Goal: Information Seeking & Learning: Learn about a topic

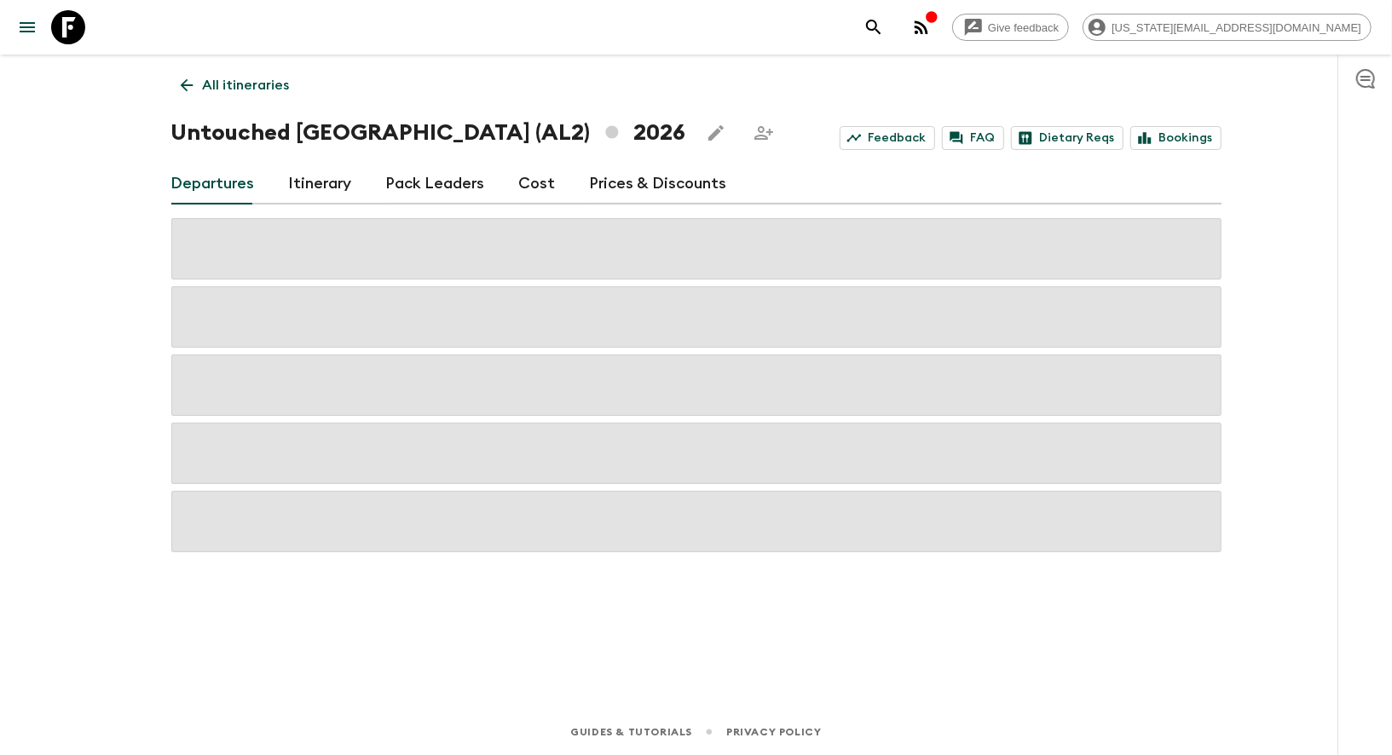
click at [78, 28] on icon at bounding box center [68, 27] width 34 height 34
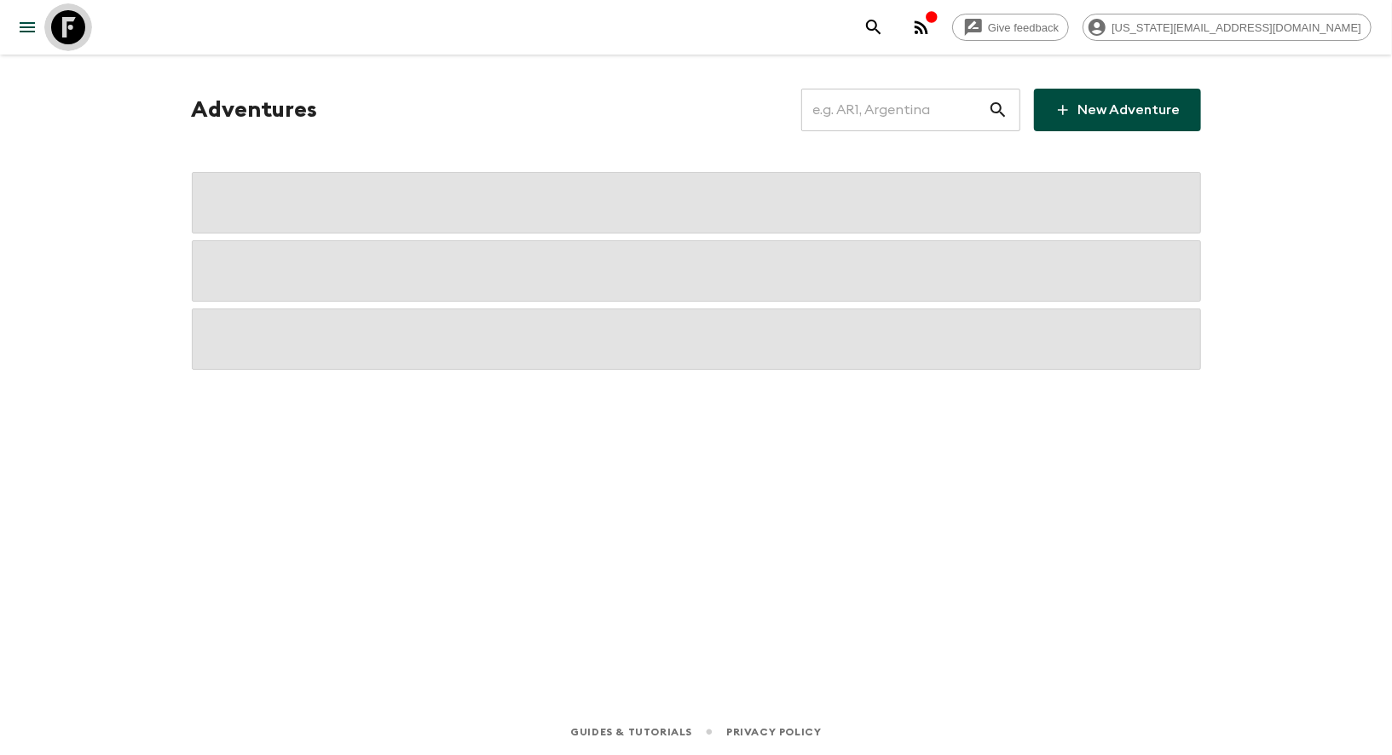
click at [78, 28] on icon at bounding box center [68, 27] width 34 height 34
click at [893, 110] on input "text" at bounding box center [894, 110] width 187 height 48
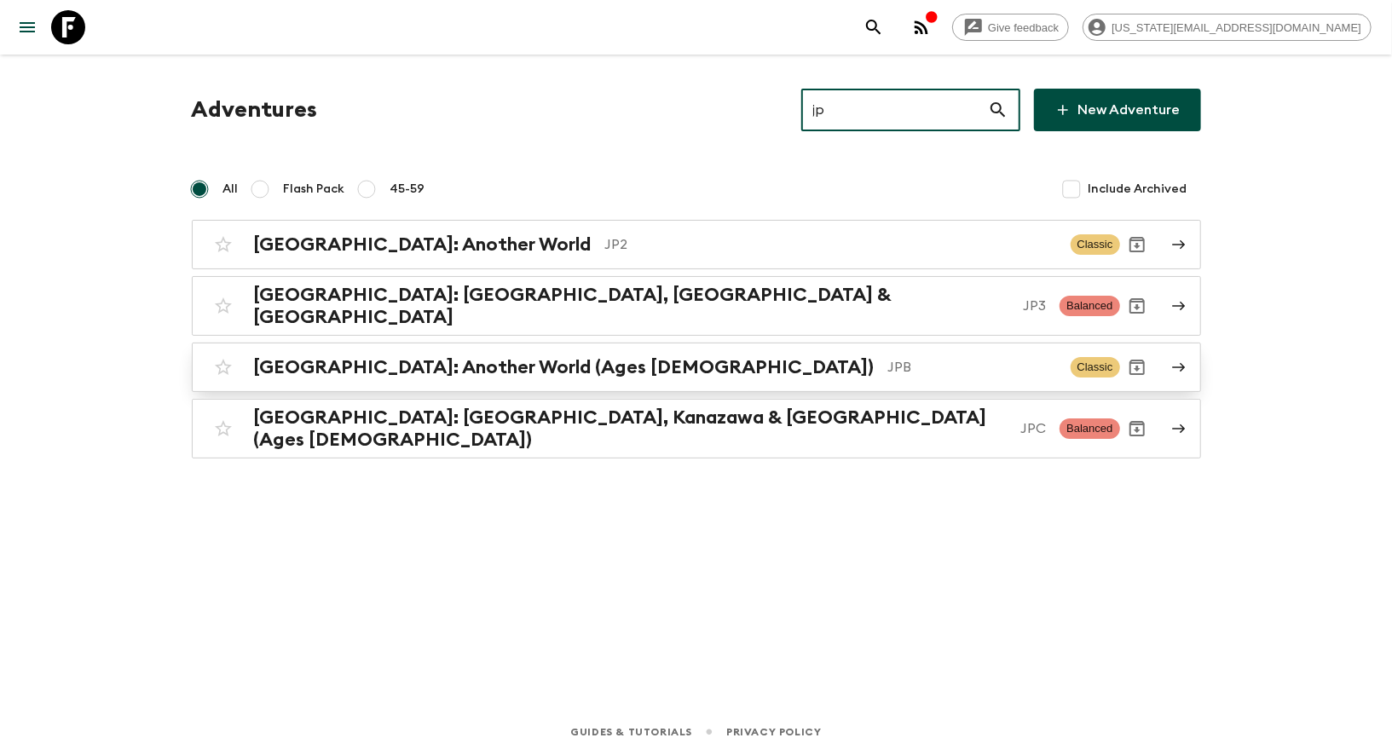
type input "jp"
click at [495, 358] on h2 "[GEOGRAPHIC_DATA]: Another World (Ages [DEMOGRAPHIC_DATA])" at bounding box center [564, 367] width 621 height 22
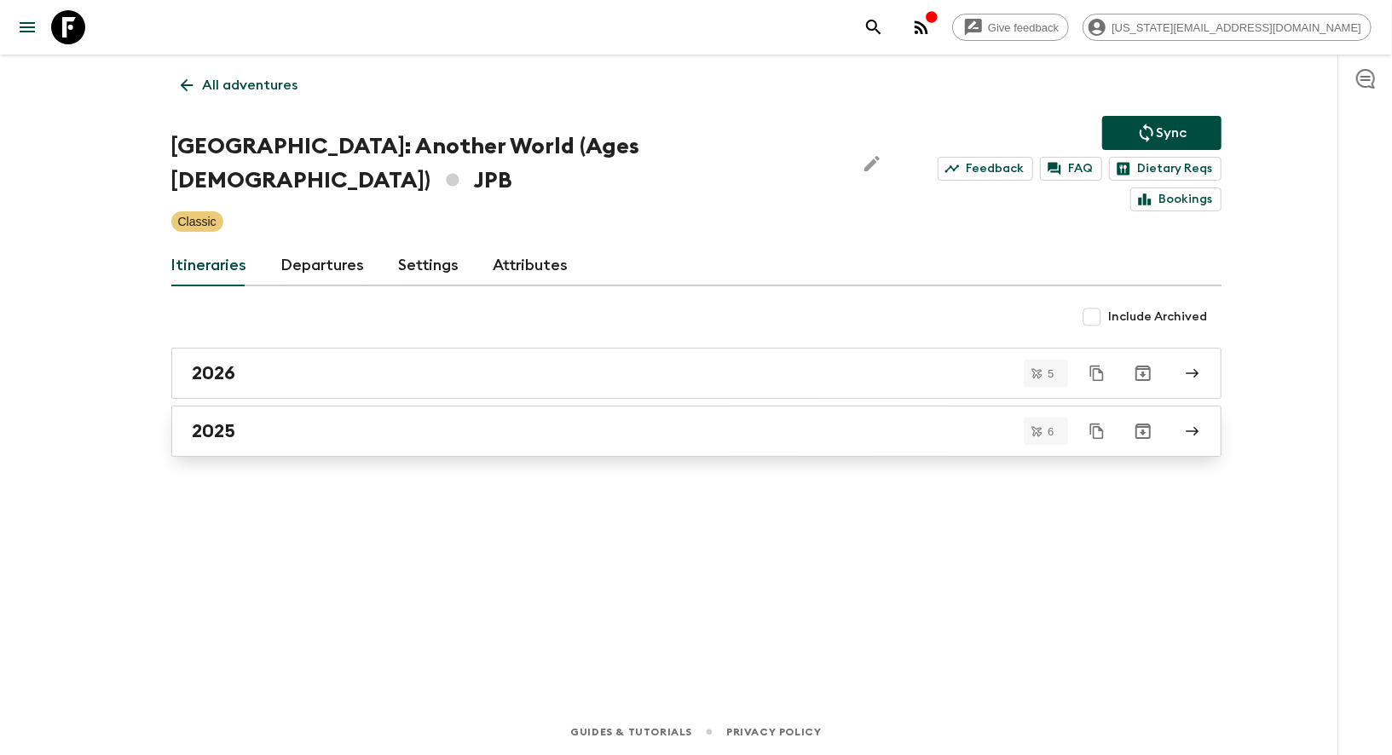
click at [217, 420] on h2 "2025" at bounding box center [214, 431] width 43 height 22
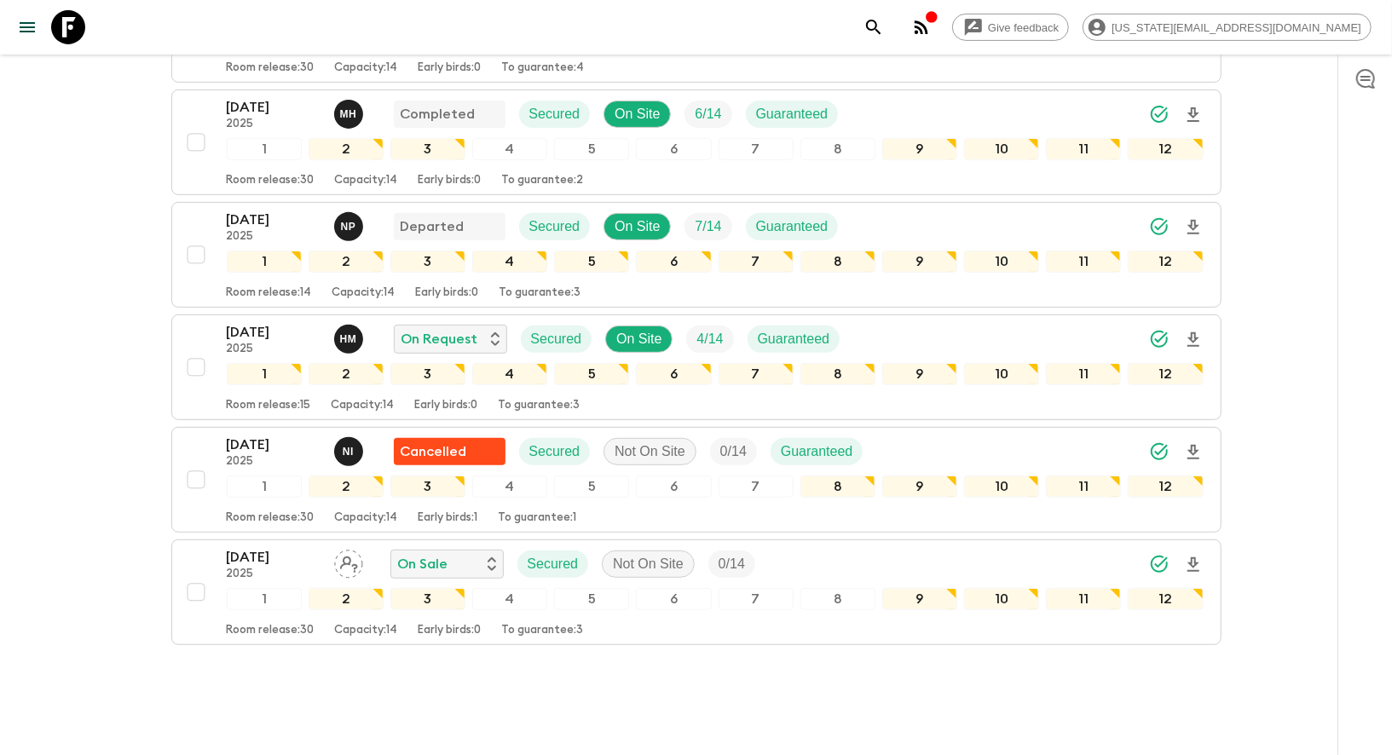
scroll to position [386, 0]
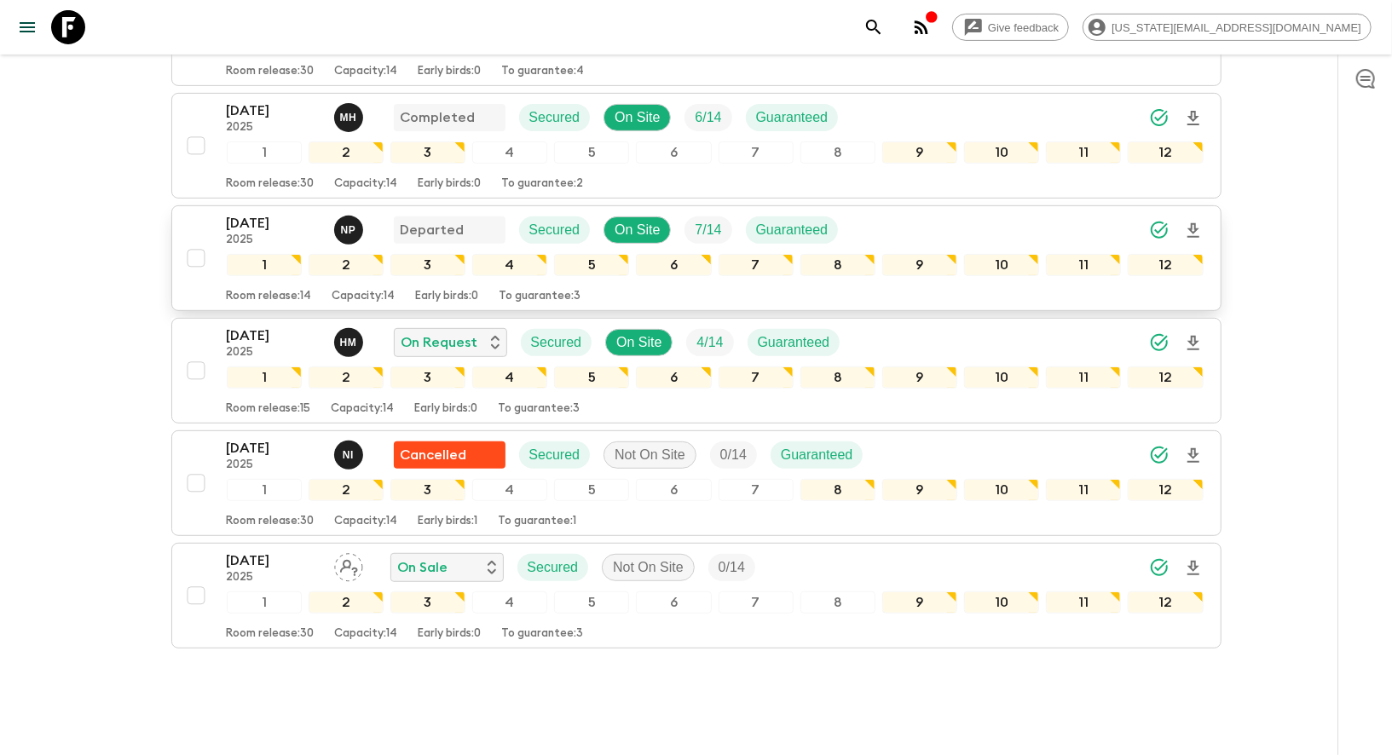
click at [251, 213] on p "[DATE]" at bounding box center [274, 223] width 94 height 20
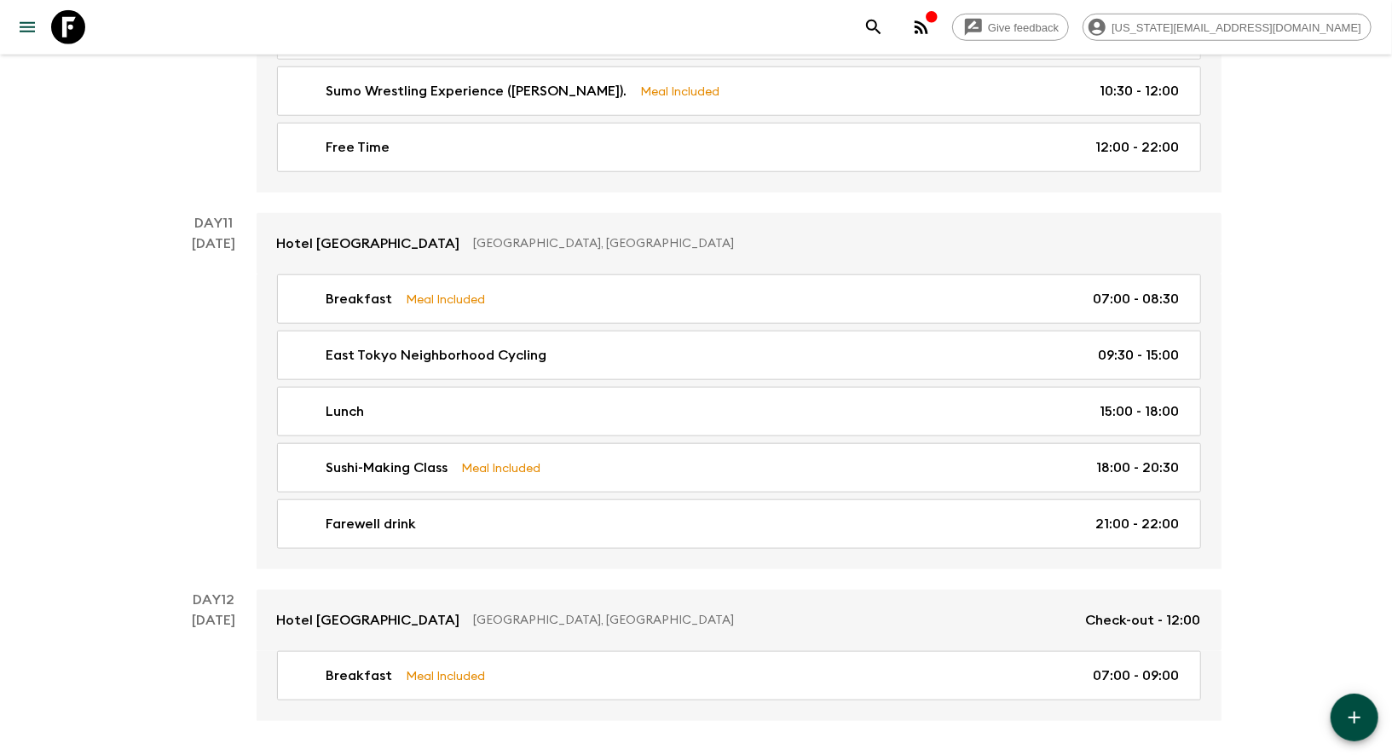
scroll to position [5133, 0]
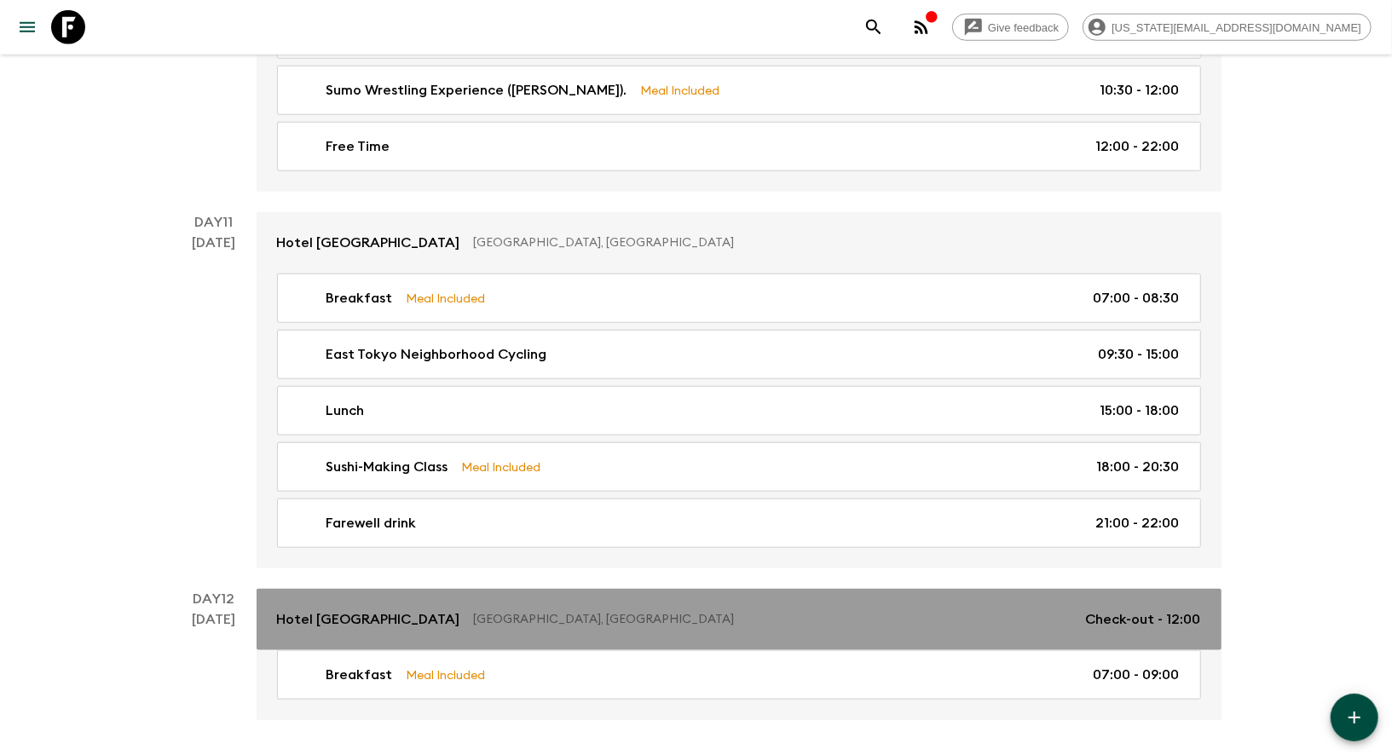
click at [391, 589] on link "Hotel [GEOGRAPHIC_DATA], [GEOGRAPHIC_DATA] Check-out - 12:00" at bounding box center [739, 619] width 965 height 61
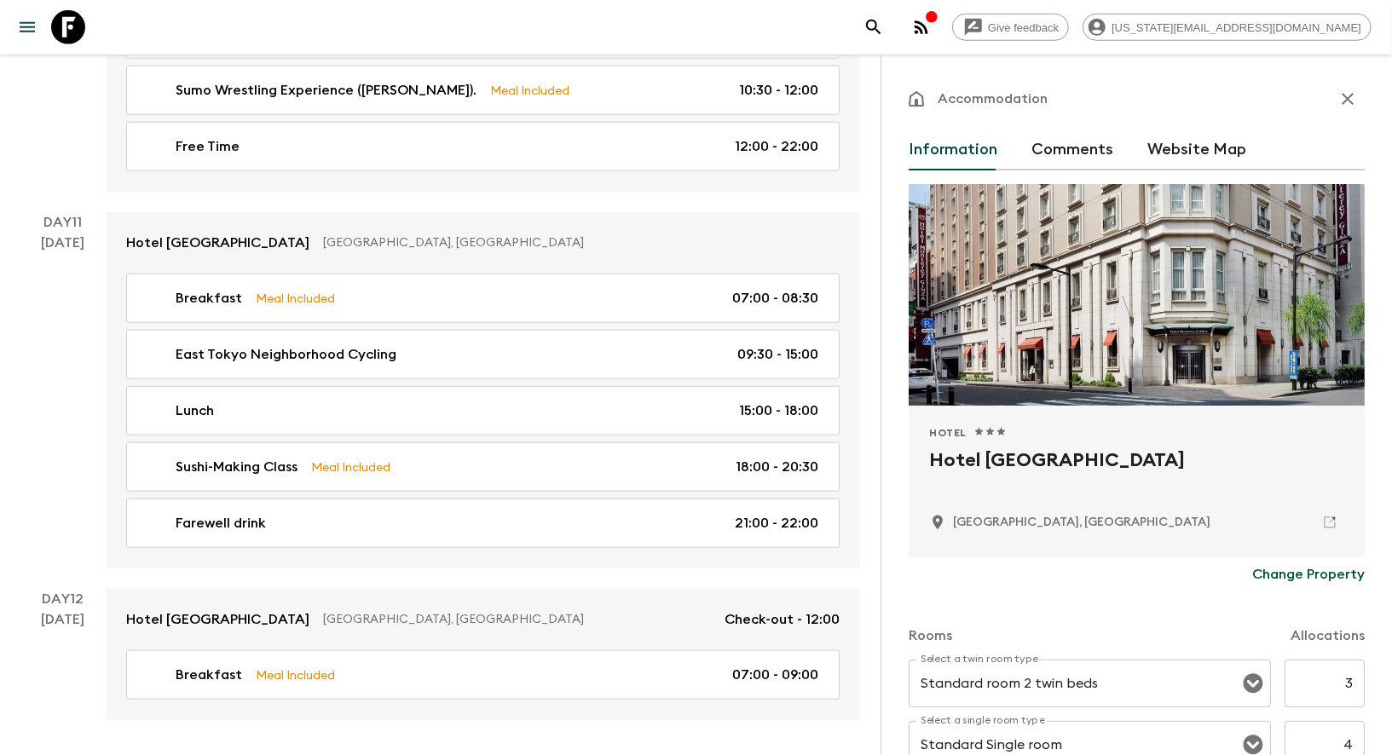
click at [1001, 454] on h2 "Hotel [GEOGRAPHIC_DATA]" at bounding box center [1136, 474] width 415 height 55
copy div "Hotel [GEOGRAPHIC_DATA]"
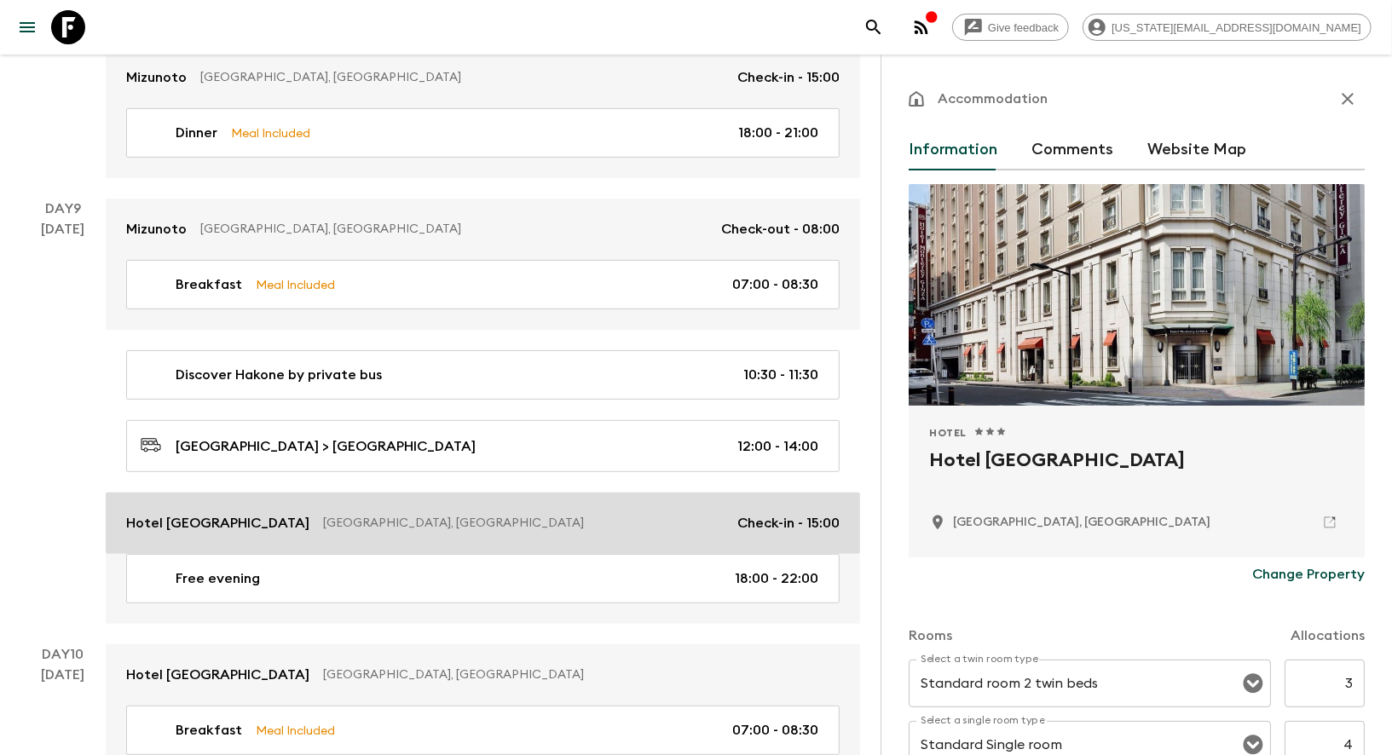
scroll to position [4435, 0]
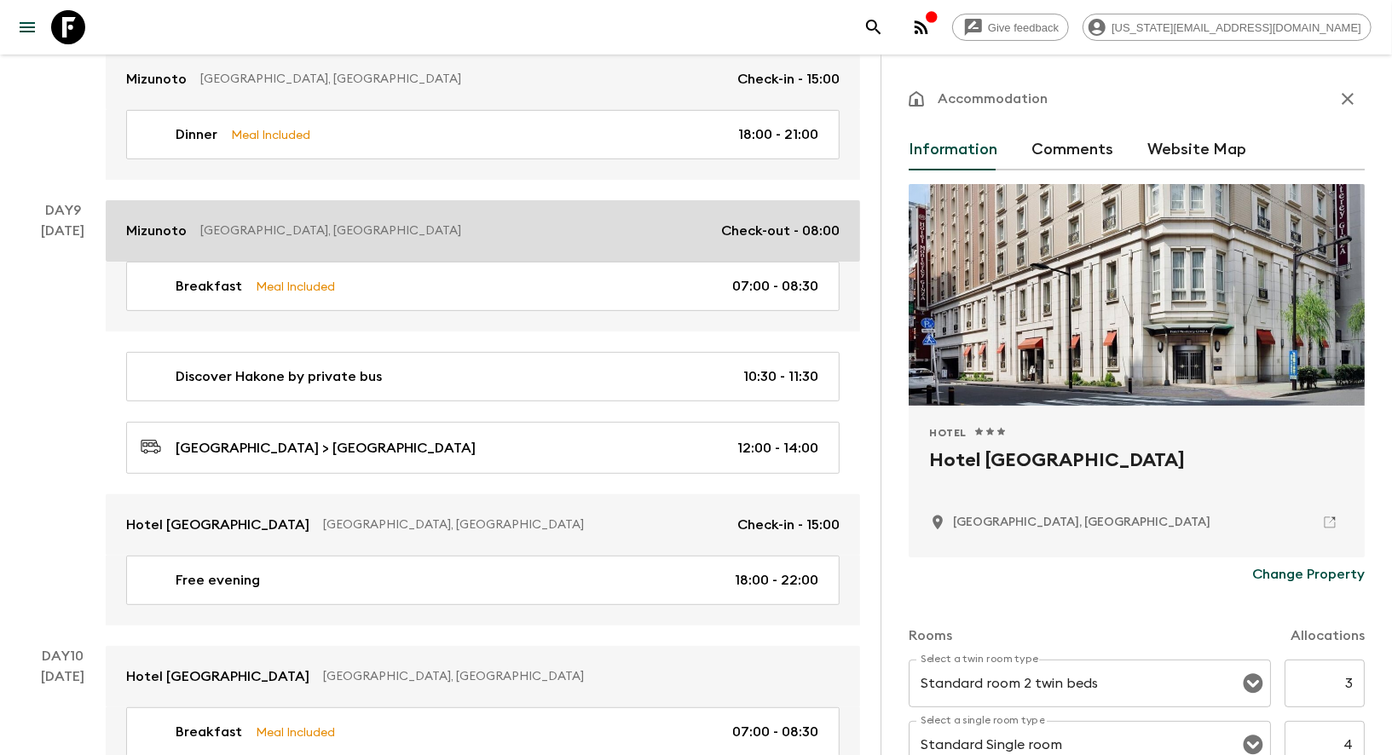
click at [155, 221] on p "Mizunoto" at bounding box center [156, 231] width 61 height 20
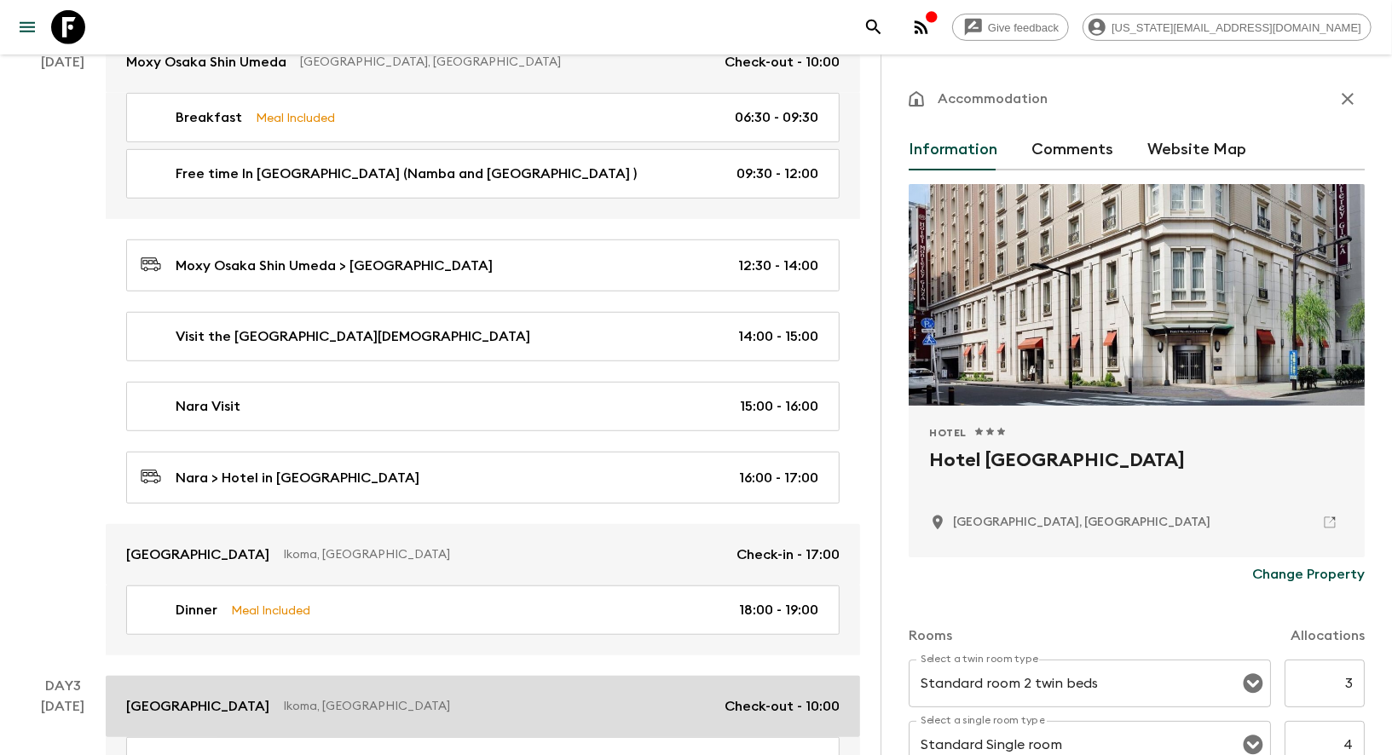
scroll to position [226, 0]
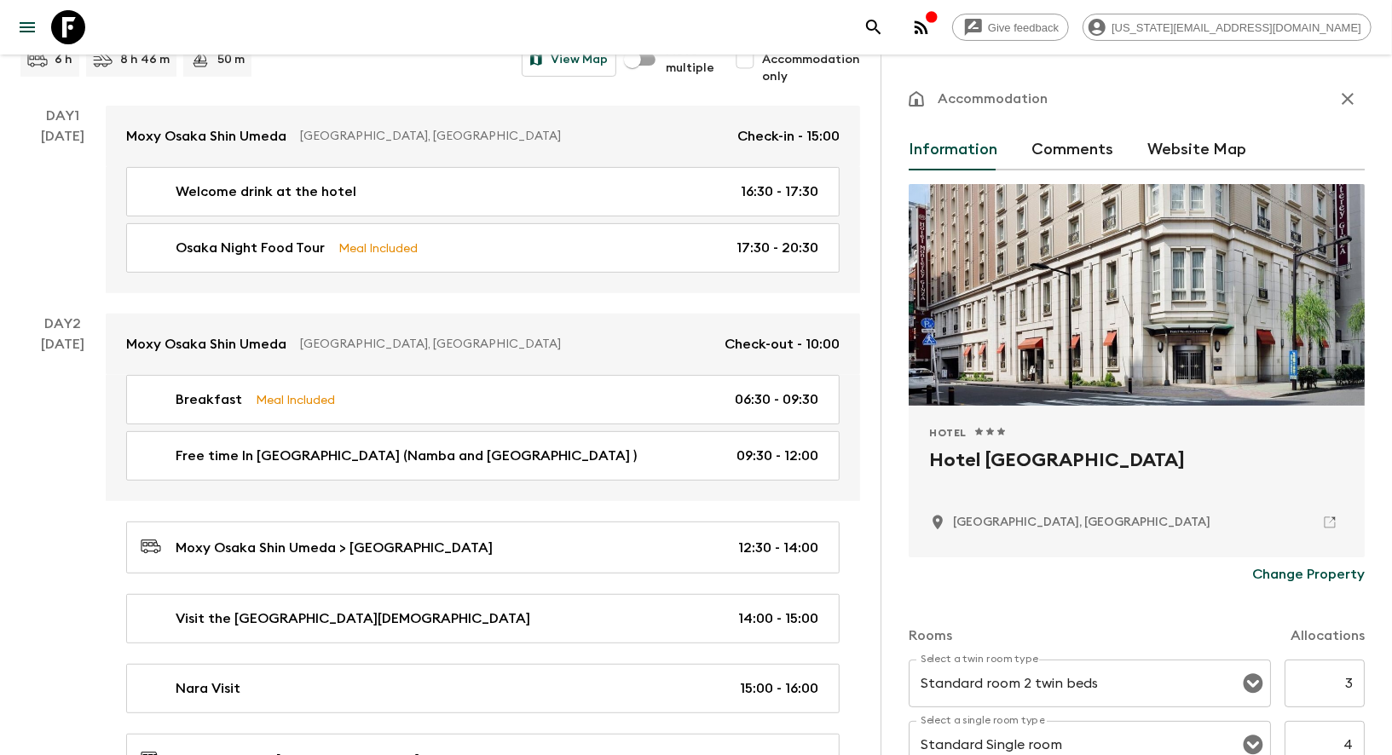
scroll to position [5133, 0]
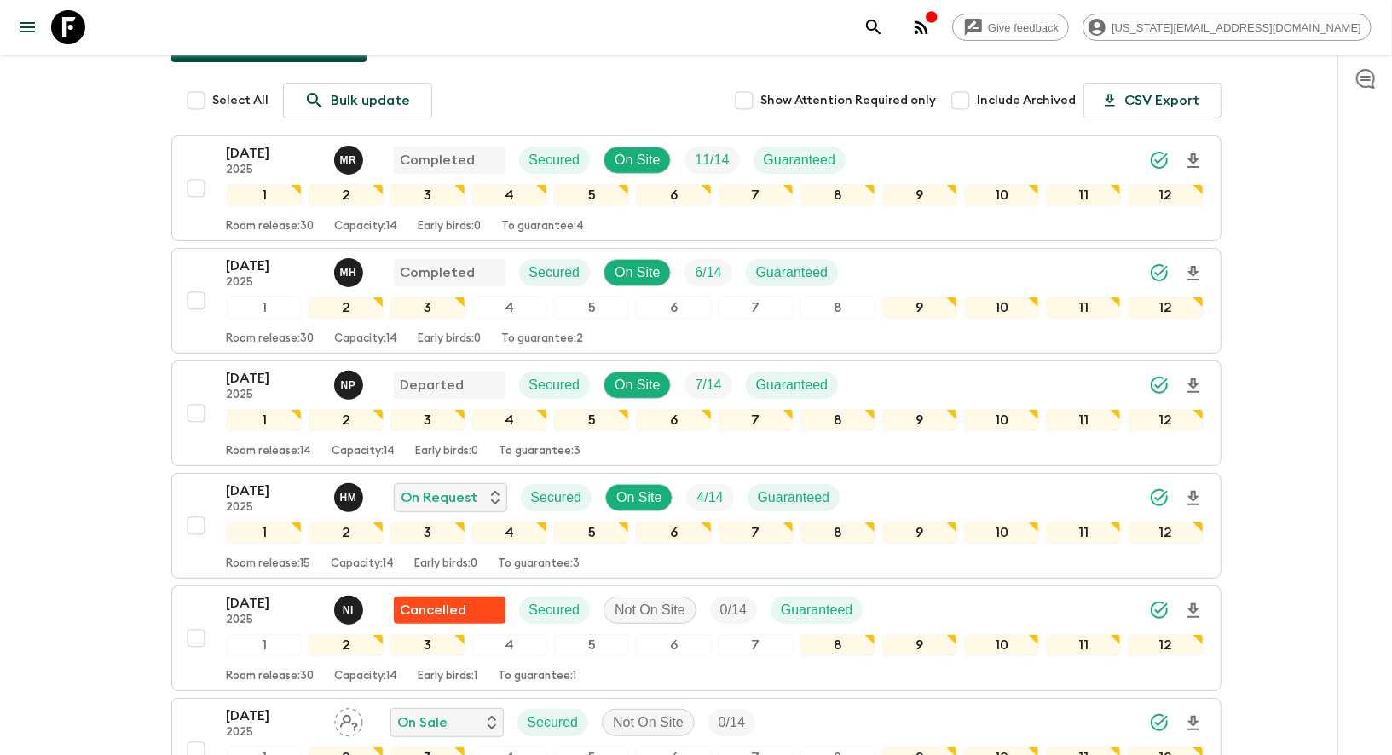
scroll to position [228, 0]
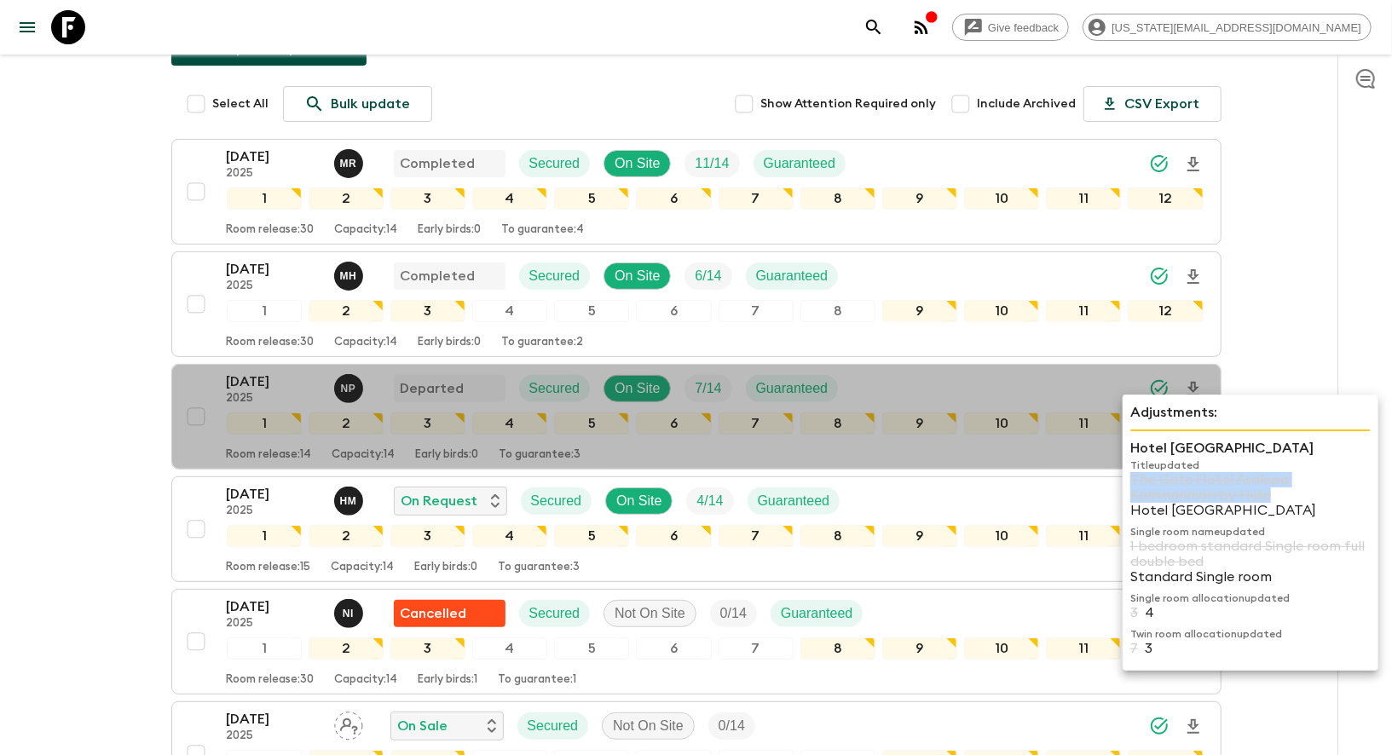
copy p "The Gate Hotel Asakusa Kaminarimon by Hulic"
drag, startPoint x: 1132, startPoint y: 476, endPoint x: 1281, endPoint y: 491, distance: 149.1
click at [1281, 491] on p "The Gate Hotel Asakusa Kaminarimon by Hulic" at bounding box center [1251, 487] width 240 height 31
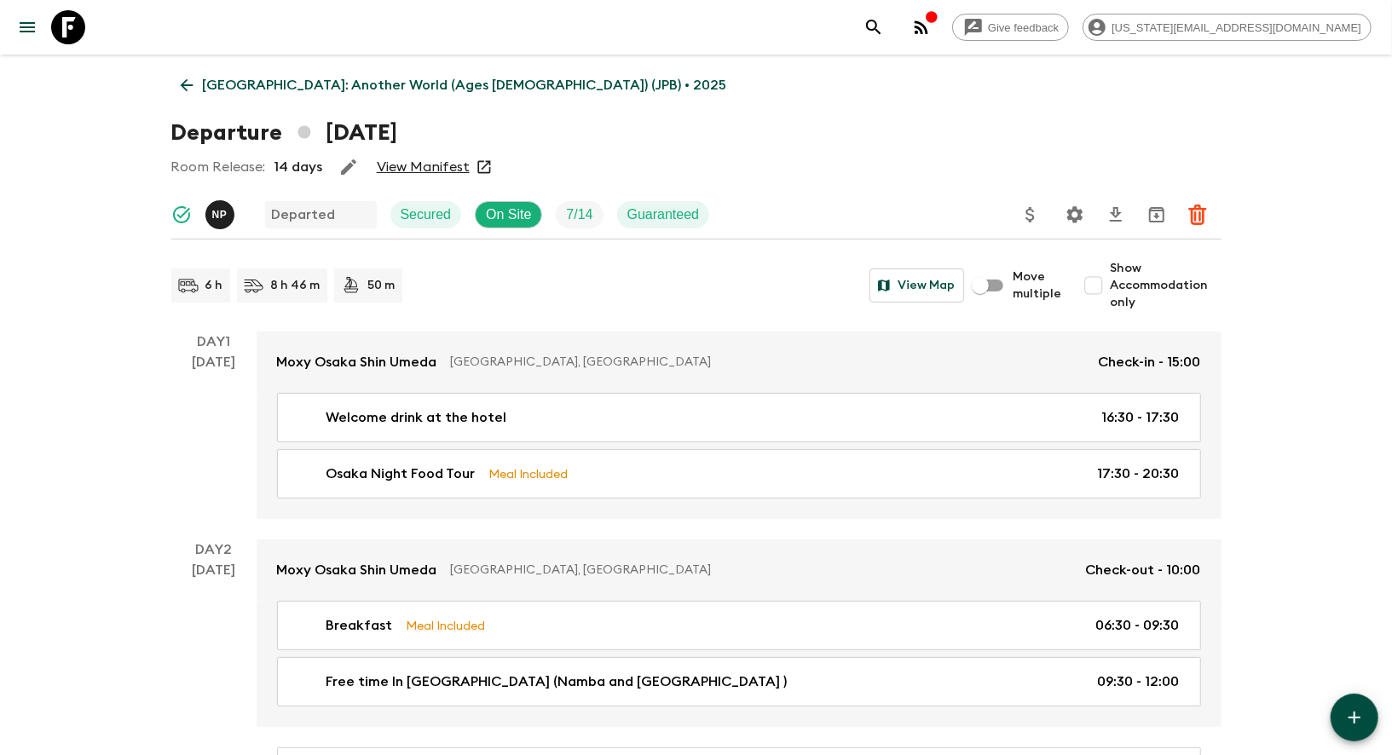
drag, startPoint x: 327, startPoint y: 131, endPoint x: 628, endPoint y: 137, distance: 301.9
click at [628, 137] on div "Departure [DATE]" at bounding box center [696, 133] width 1050 height 34
copy h1 "[DATE]"
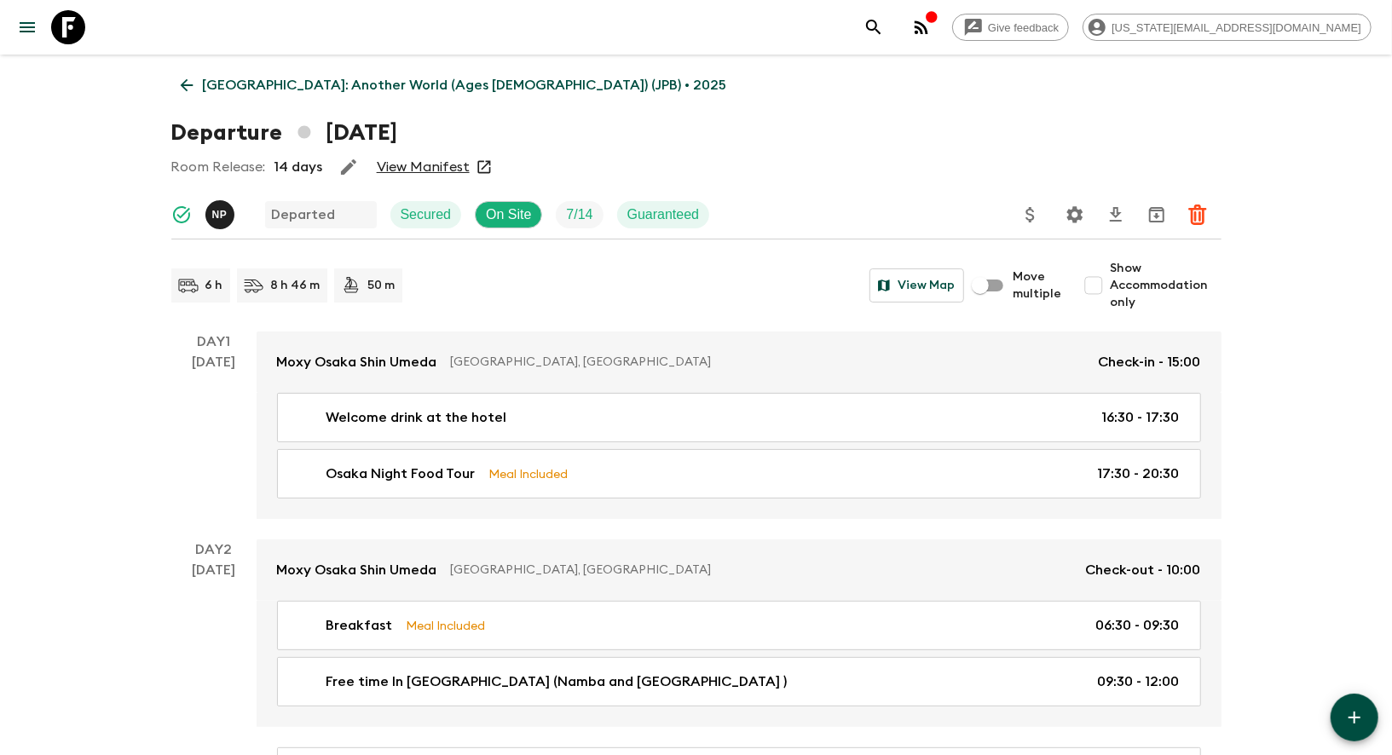
click at [61, 27] on icon at bounding box center [68, 27] width 34 height 34
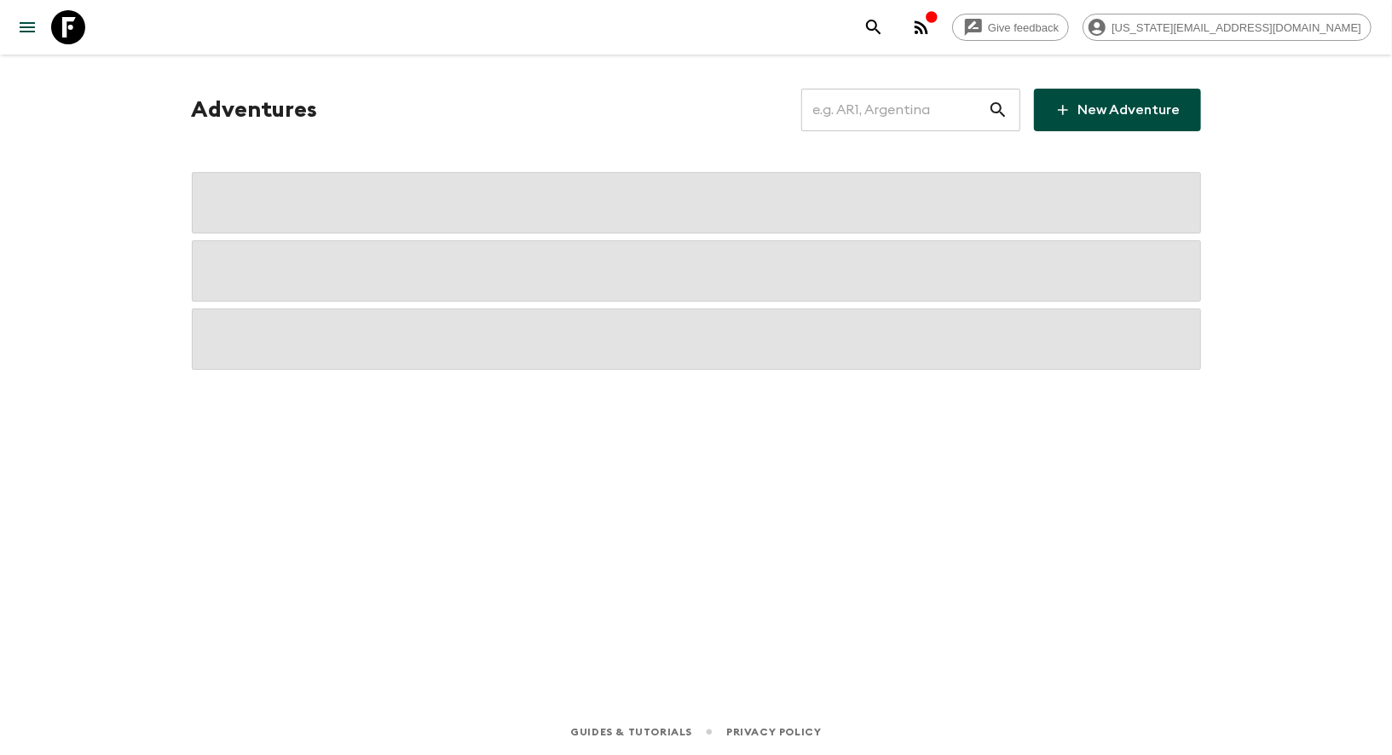
click at [61, 27] on icon at bounding box center [68, 27] width 34 height 34
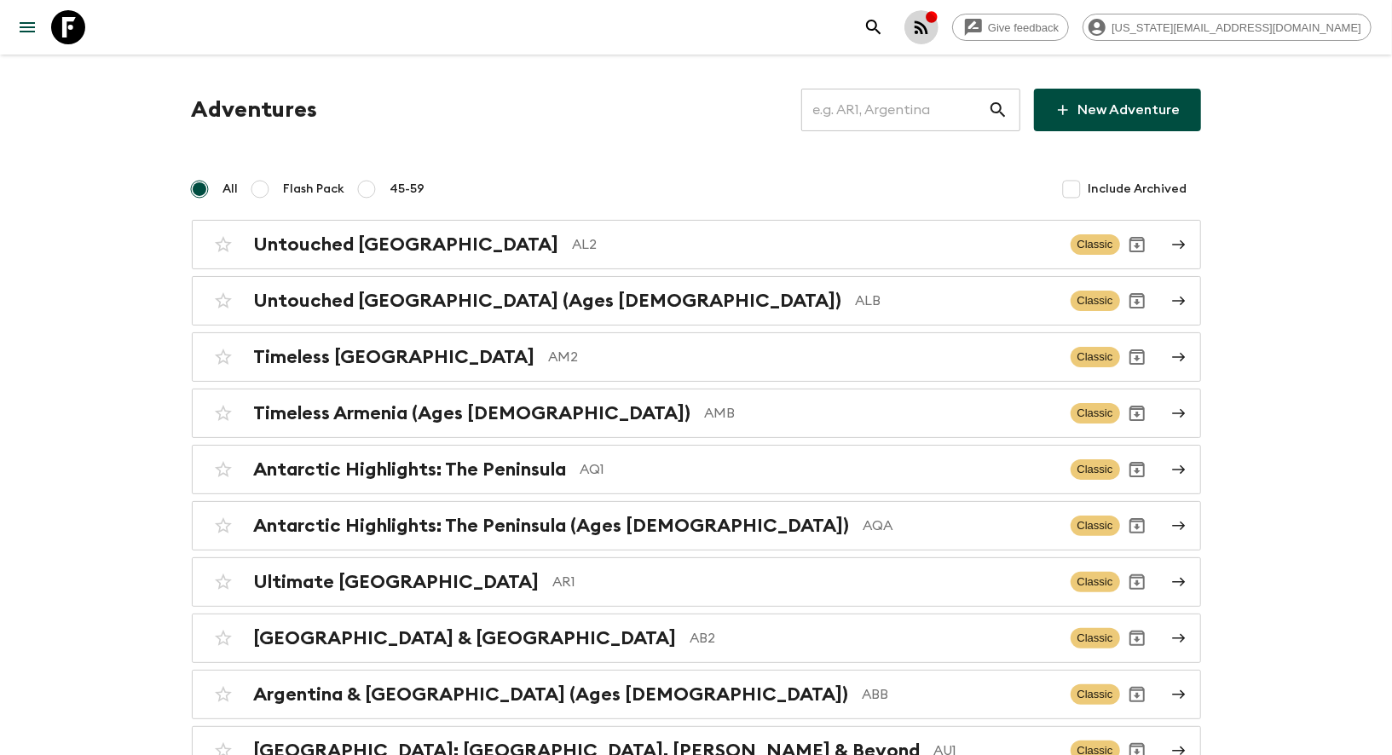
click at [939, 39] on button "button" at bounding box center [922, 27] width 34 height 34
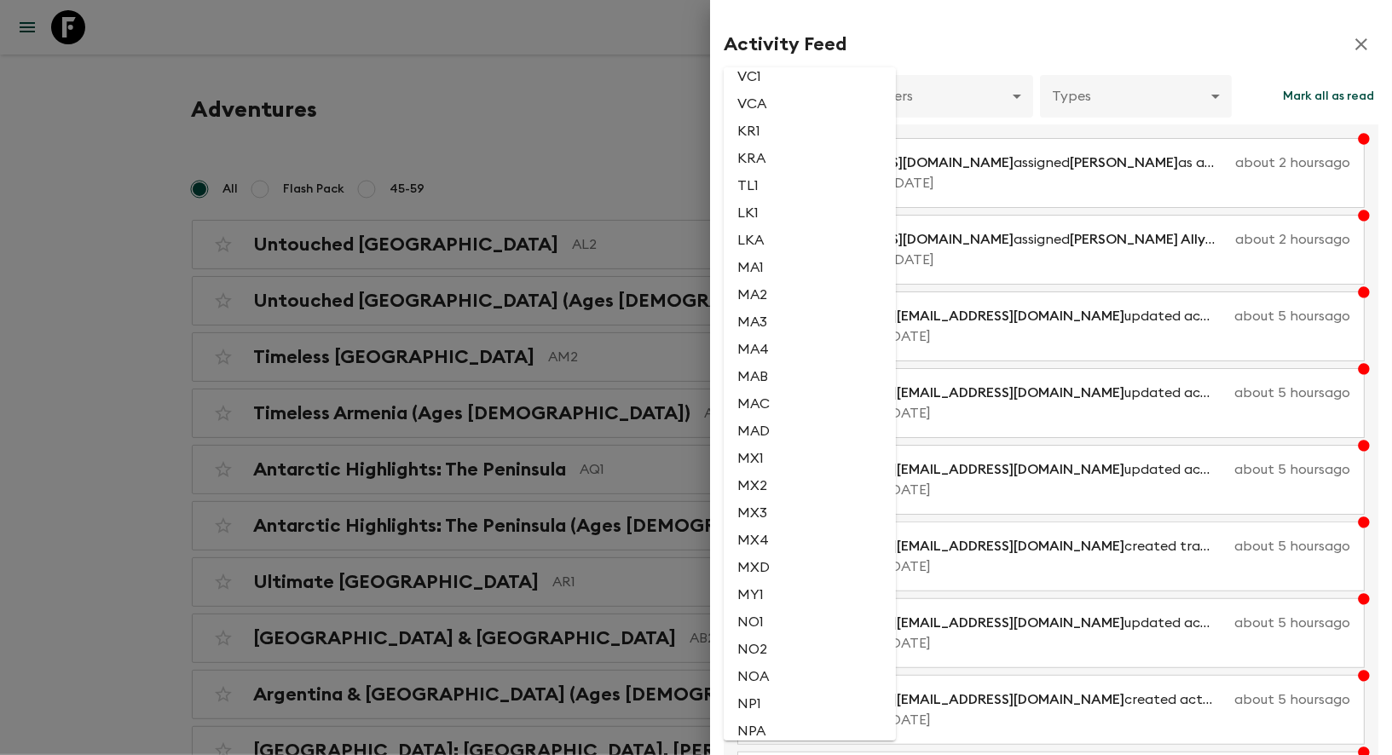
scroll to position [2579, 0]
click at [756, 60] on li "JPB" at bounding box center [810, 45] width 172 height 27
type input "26d02a55-0b9d-4cc6-a139-5e963010d979"
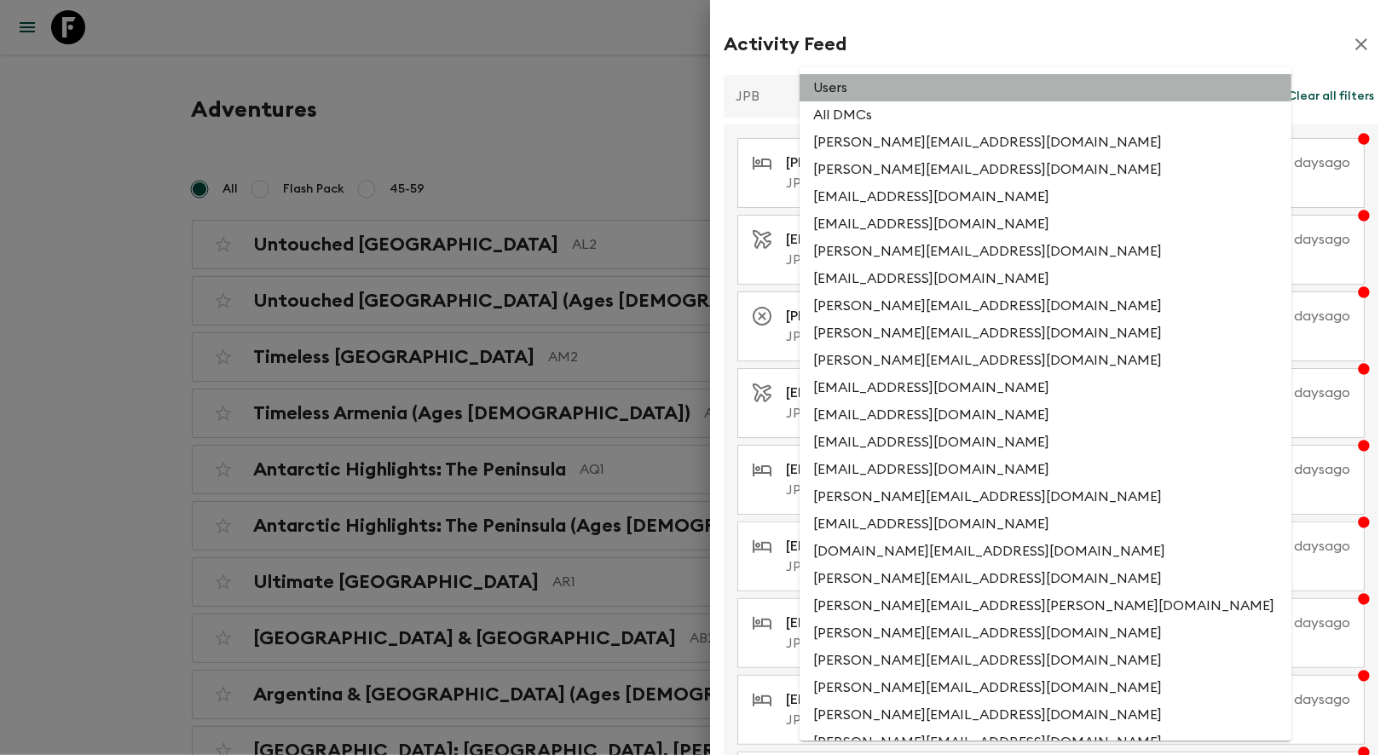
click at [1073, 95] on li "Users" at bounding box center [1046, 87] width 492 height 27
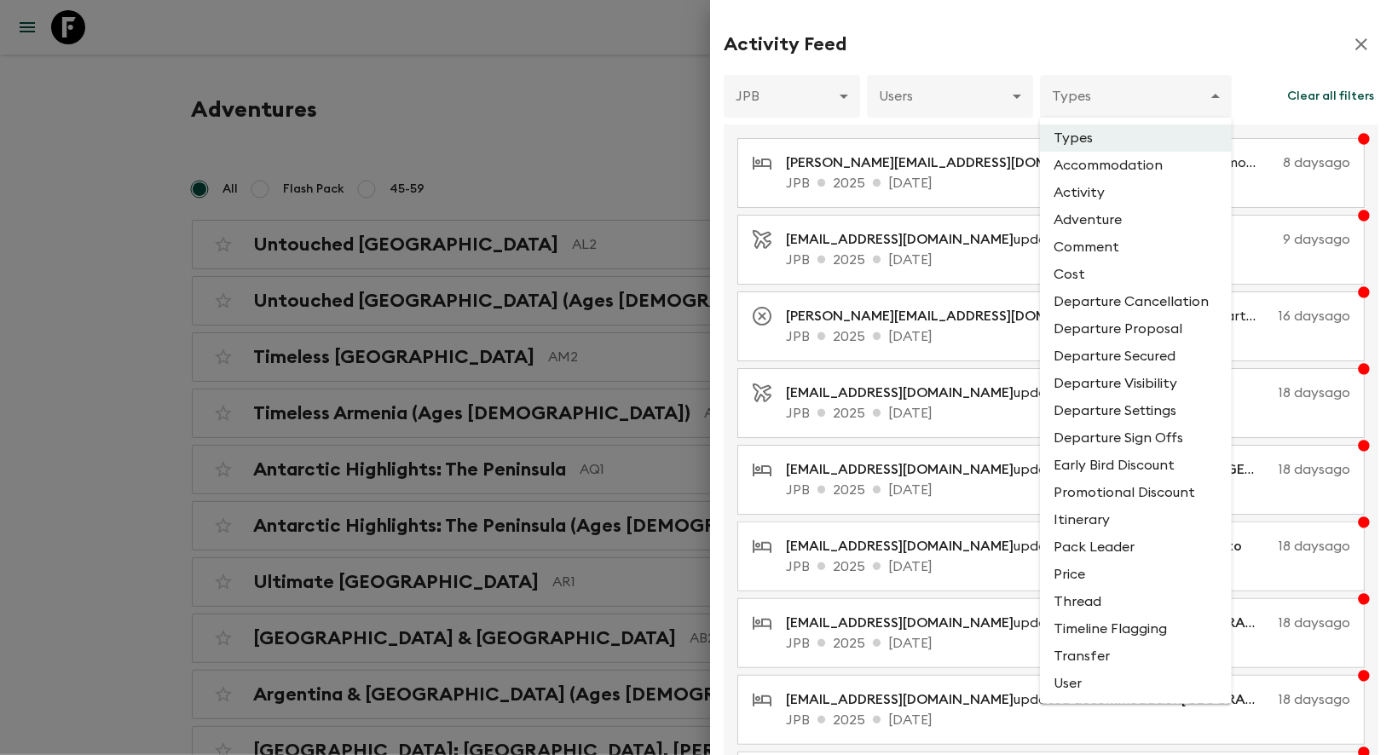
click at [1115, 167] on li "Accommodation" at bounding box center [1136, 165] width 192 height 27
type input "ACCOMMODATION"
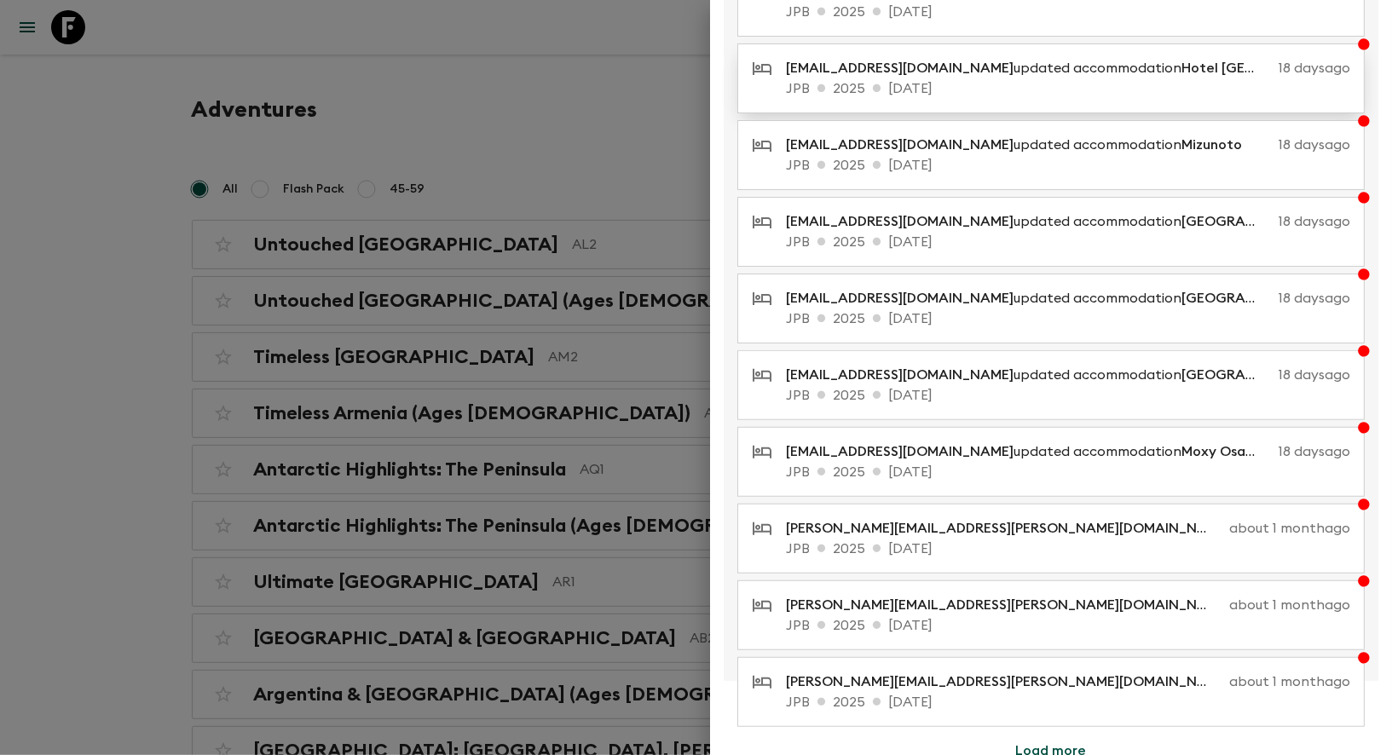
scroll to position [176, 0]
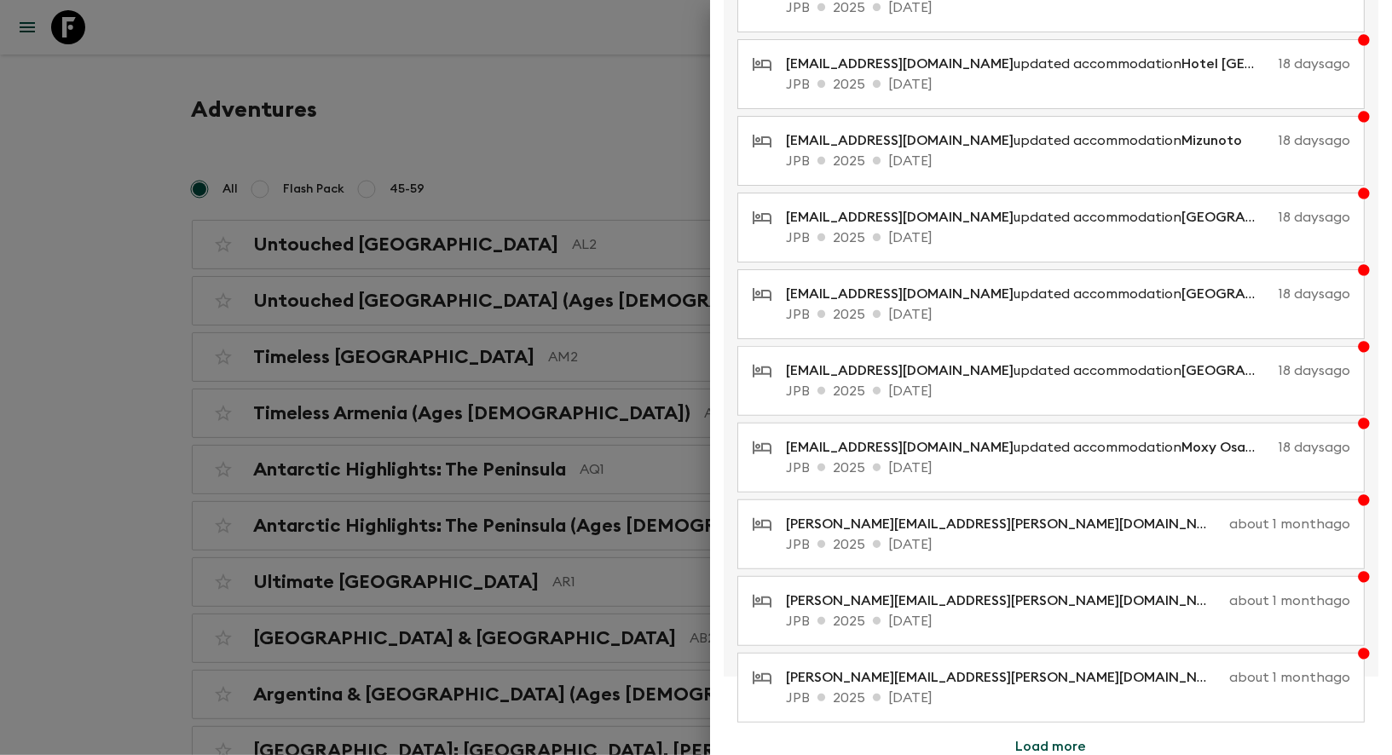
click at [1050, 736] on button "Load more" at bounding box center [1052, 747] width 112 height 34
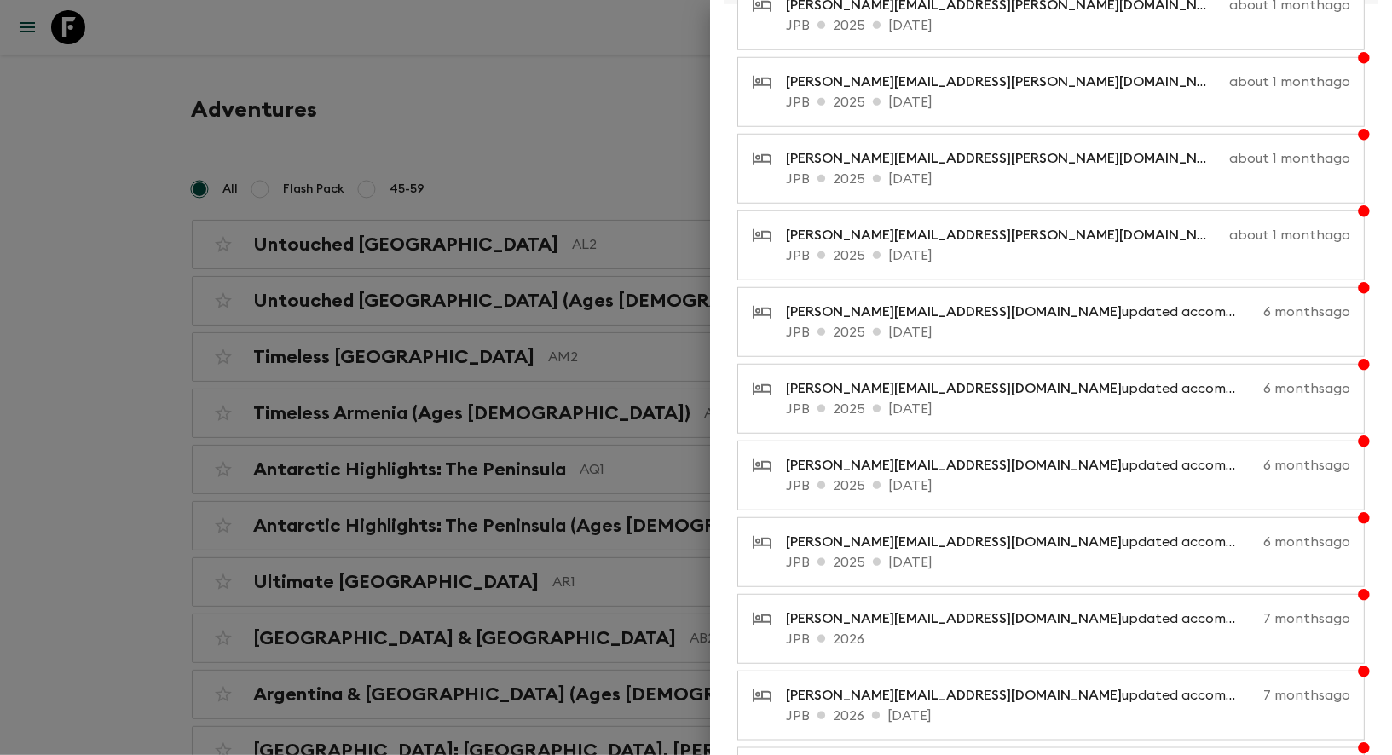
scroll to position [935, 0]
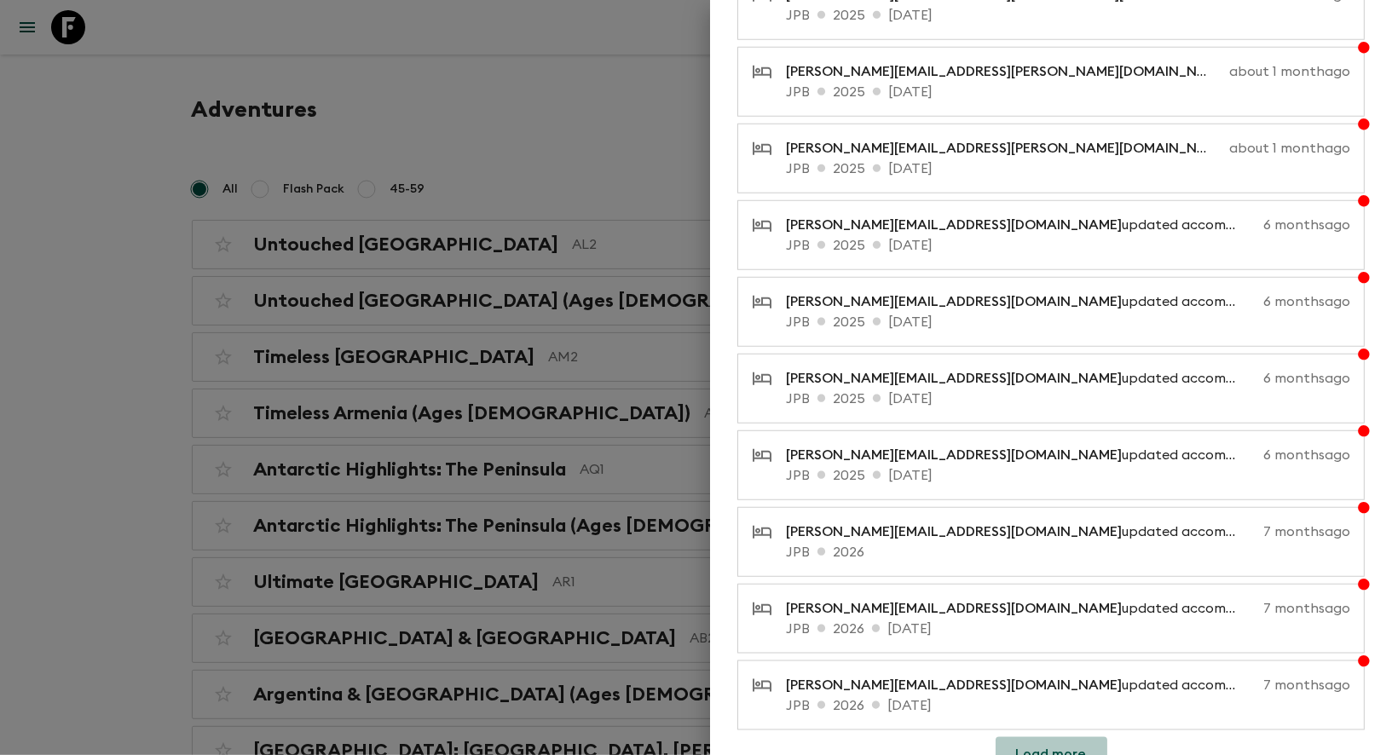
click at [1067, 737] on button "Load more" at bounding box center [1052, 754] width 112 height 34
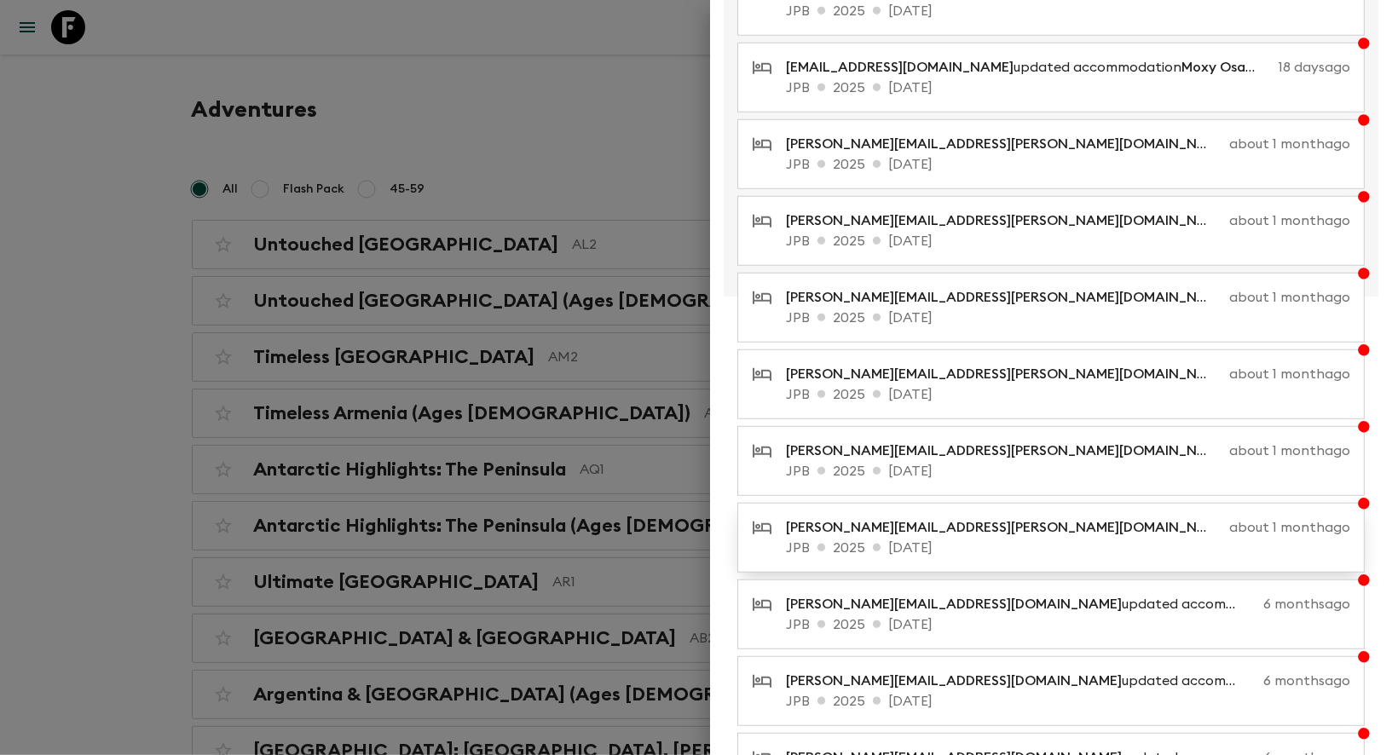
scroll to position [550, 0]
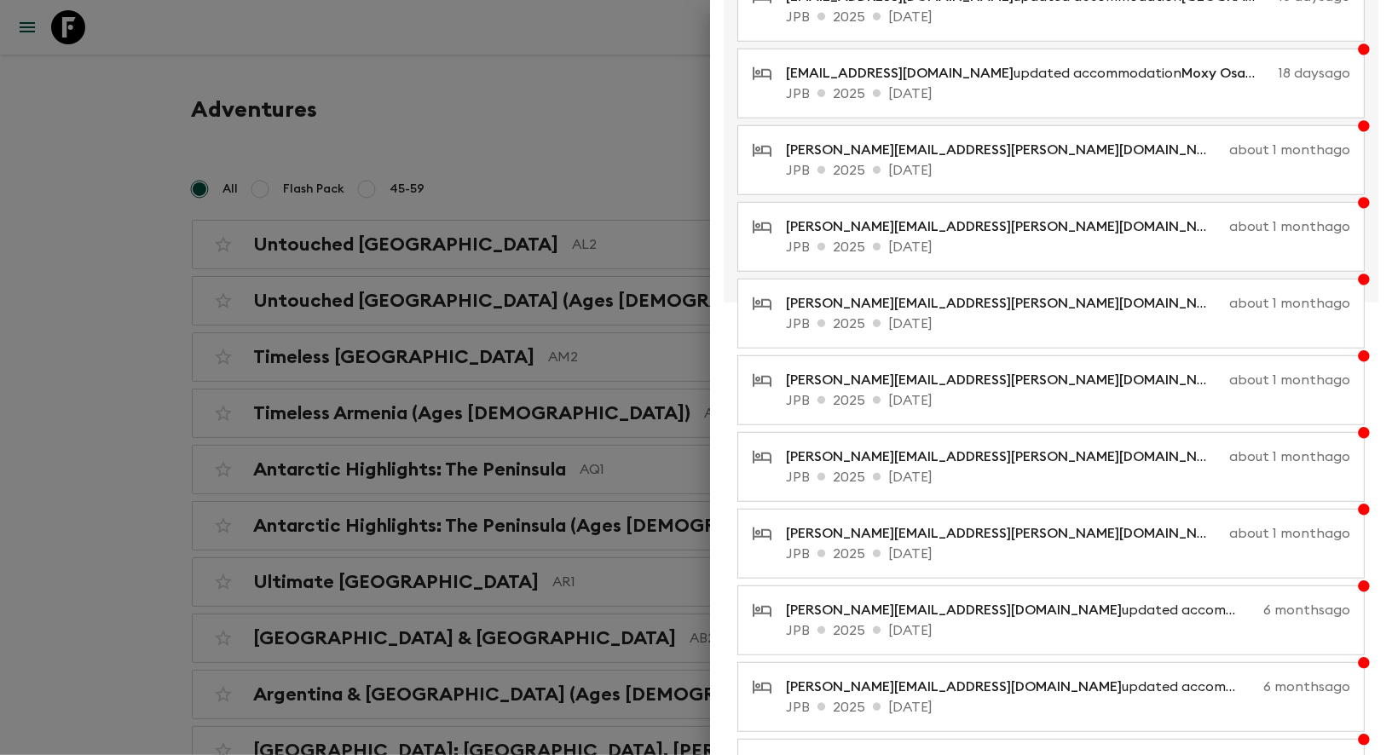
click at [81, 362] on div at bounding box center [696, 377] width 1392 height 755
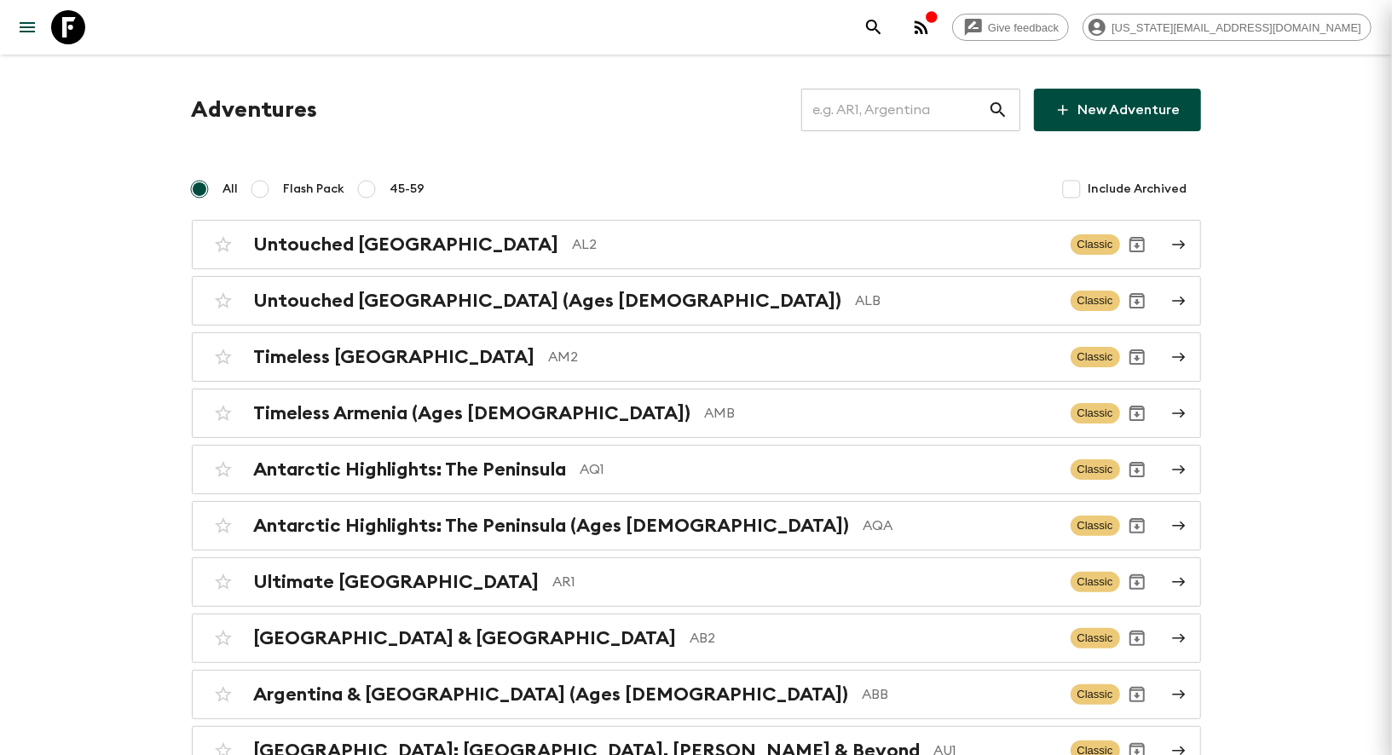
scroll to position [0, 0]
click at [922, 113] on input "text" at bounding box center [894, 110] width 187 height 48
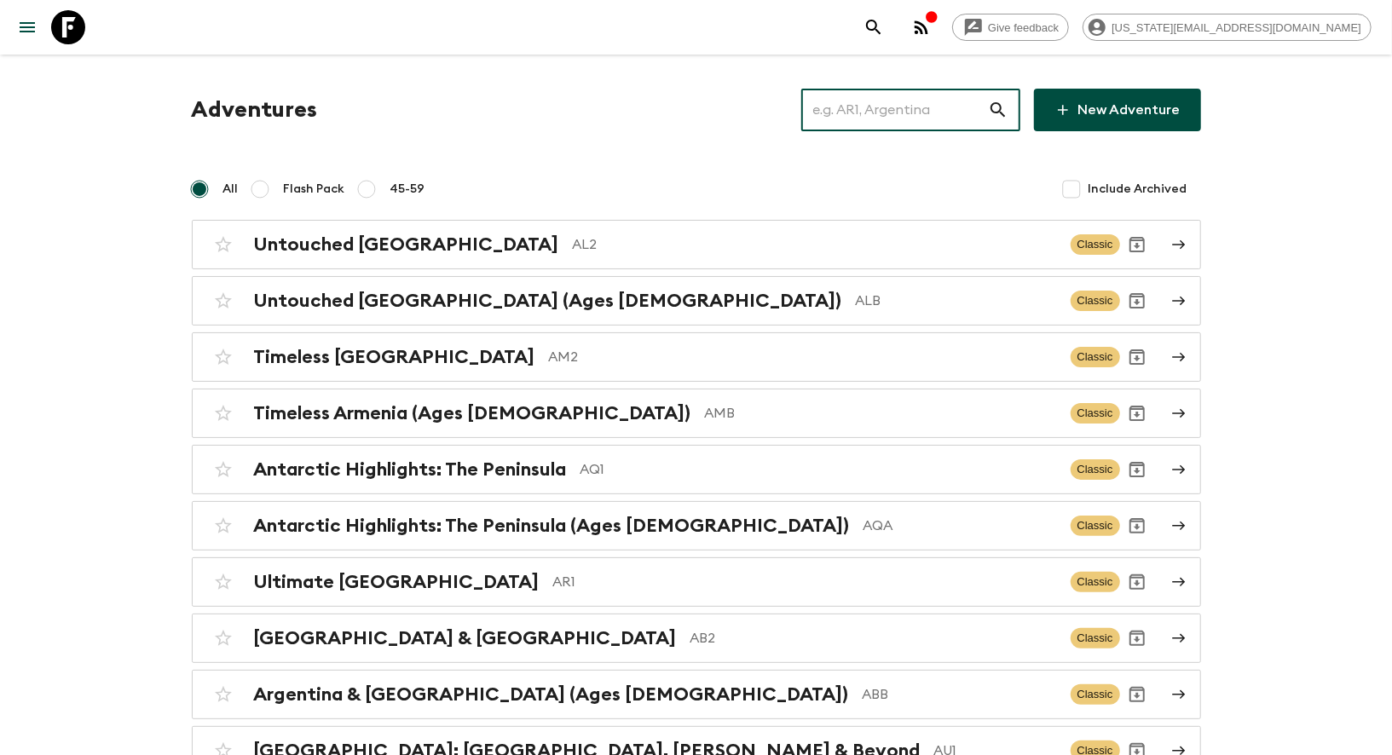
type input "y"
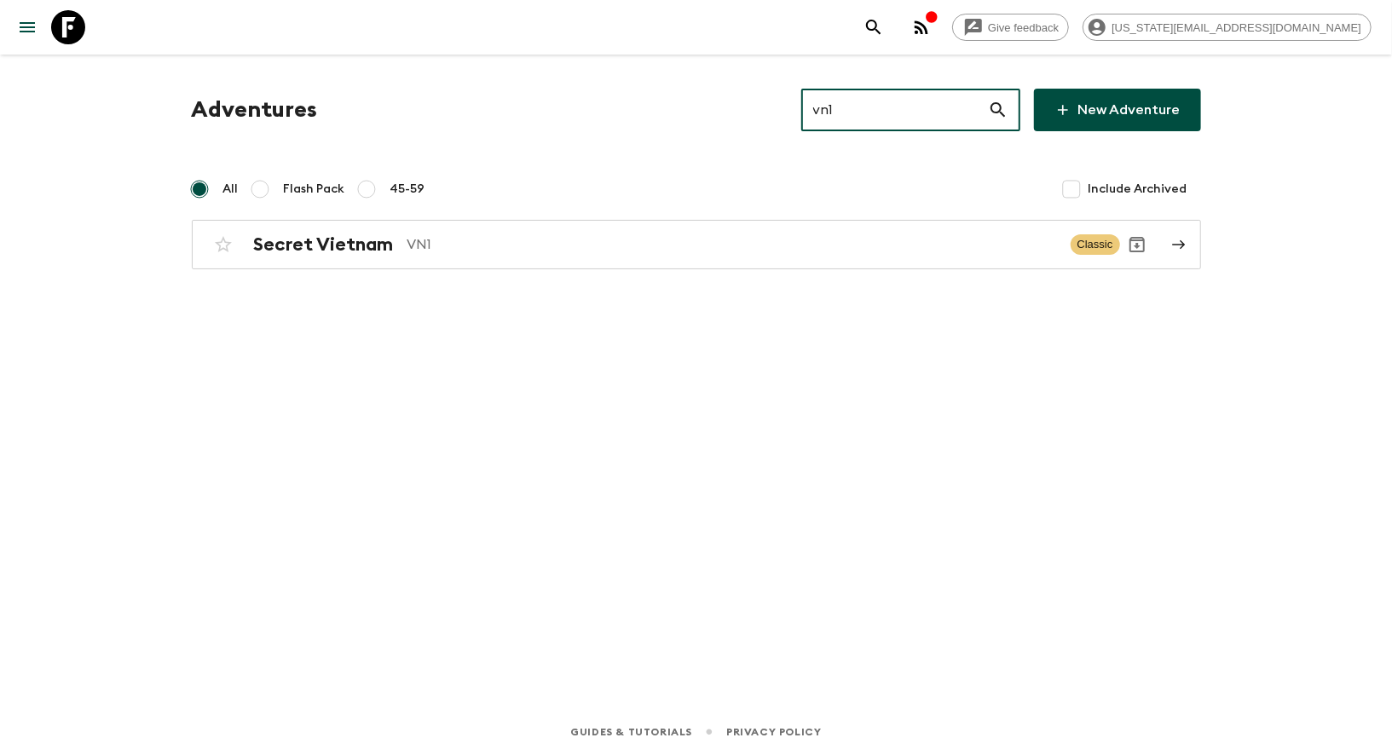
type input "vn1"
click at [585, 216] on div "Adventures vn1 ​ New Adventure All Flash Pack 45-59 Include Archived Secret Vie…" at bounding box center [696, 179] width 1050 height 181
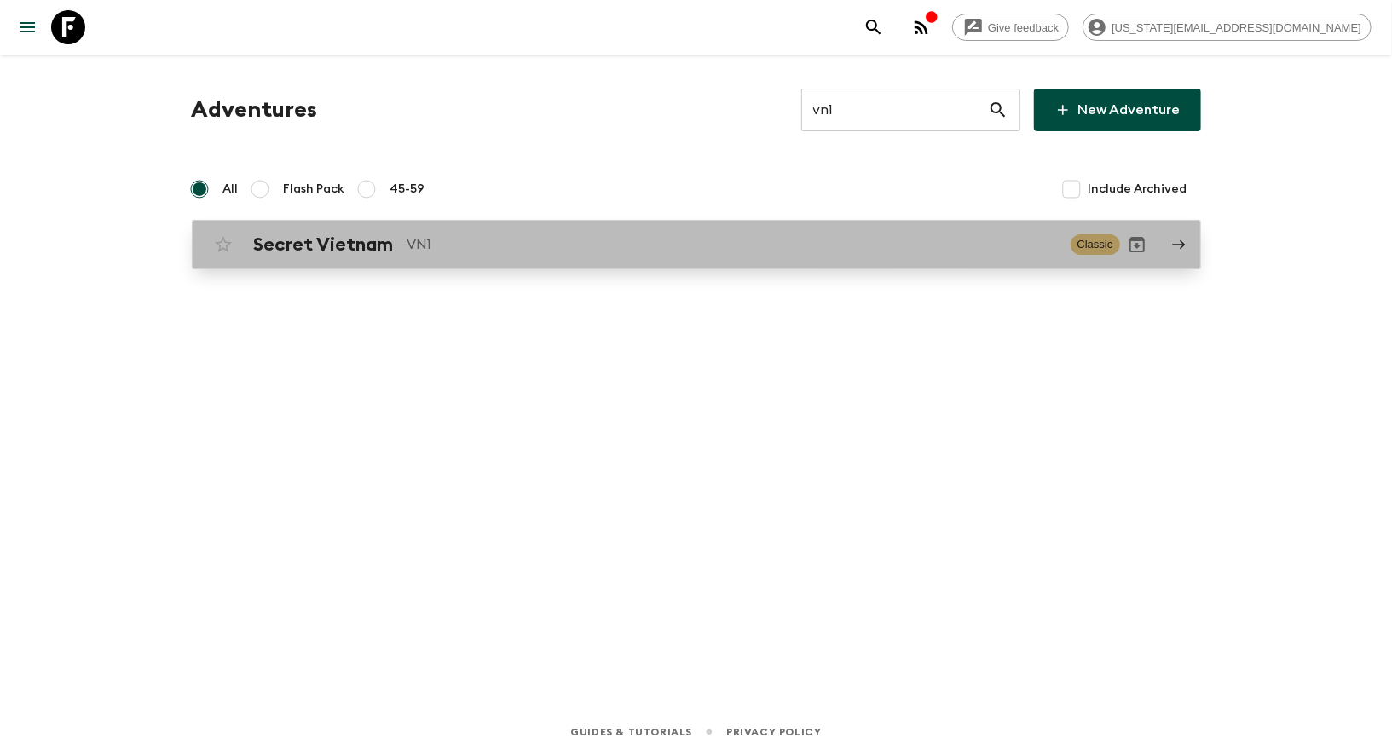
click at [576, 260] on div "Secret Vietnam VN1 Classic" at bounding box center [663, 245] width 914 height 34
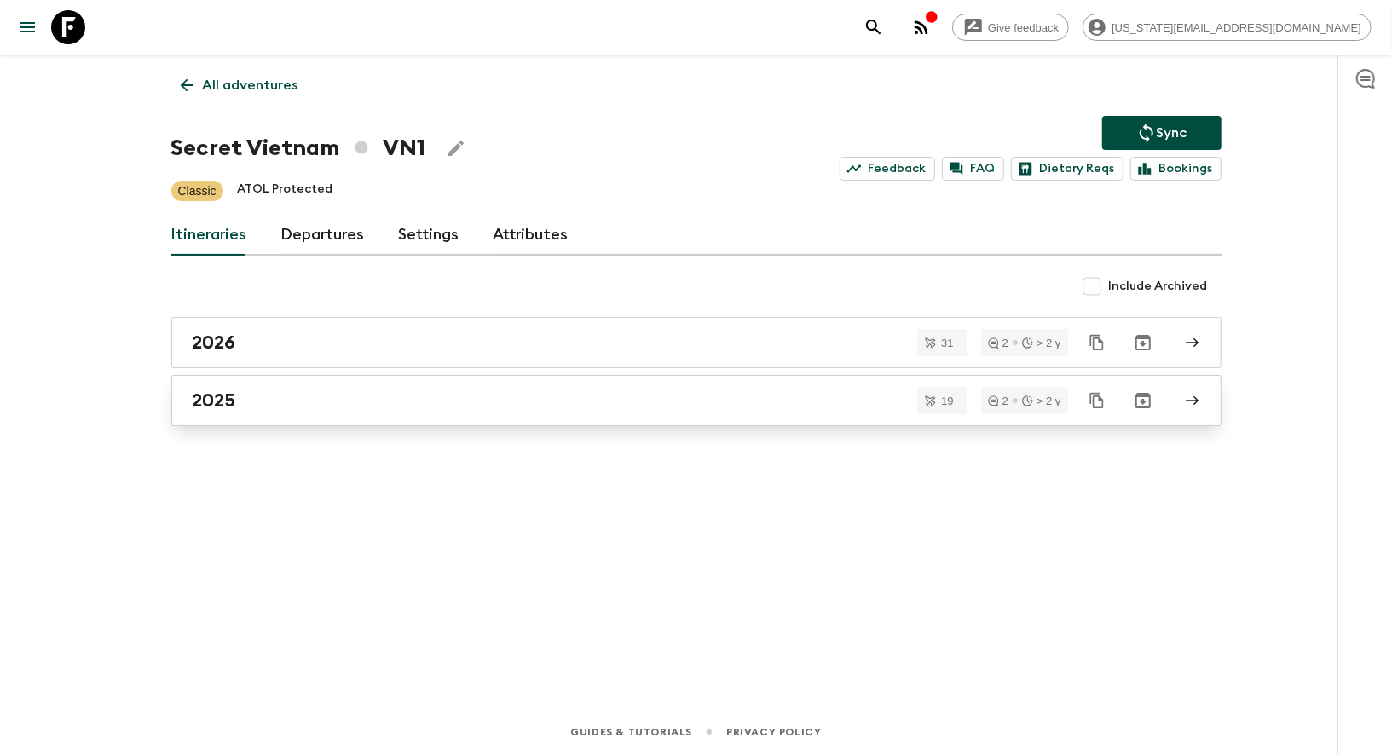
click at [230, 417] on link "2025" at bounding box center [696, 400] width 1050 height 51
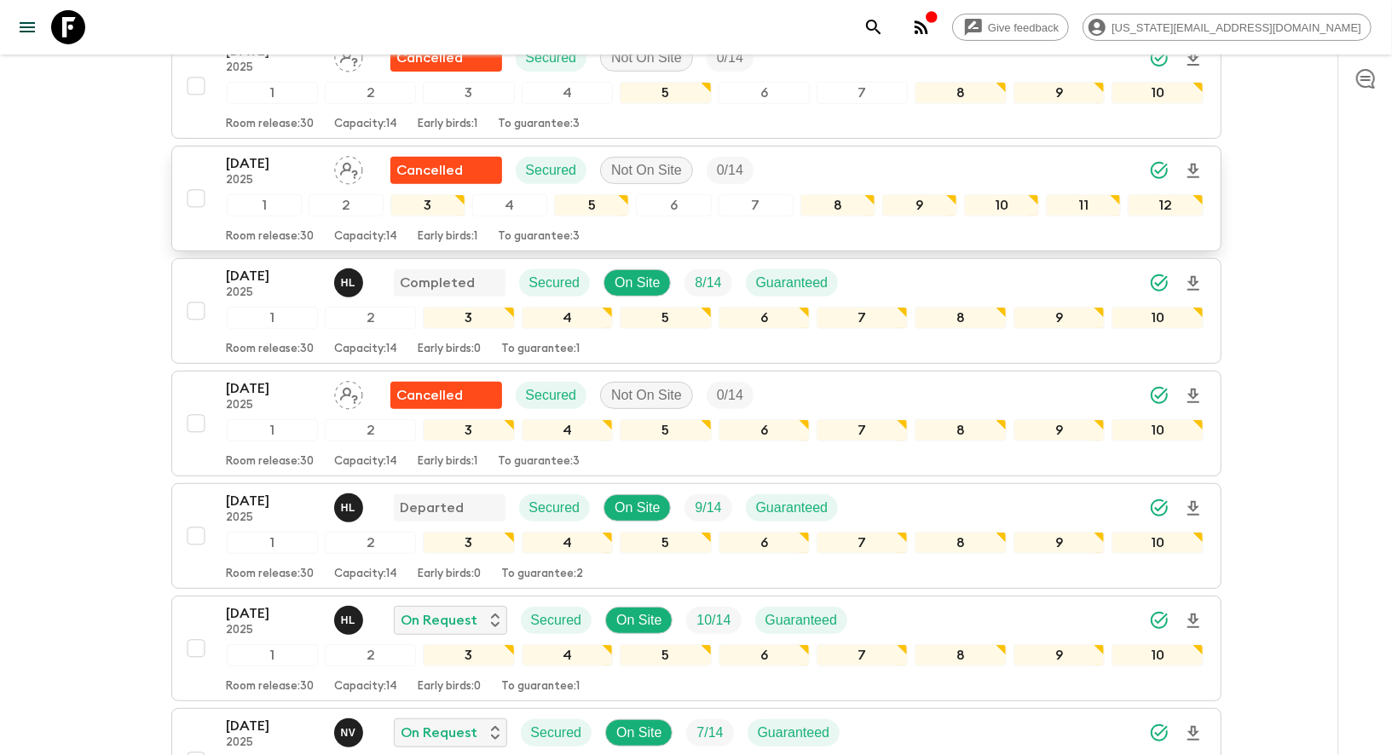
scroll to position [431, 0]
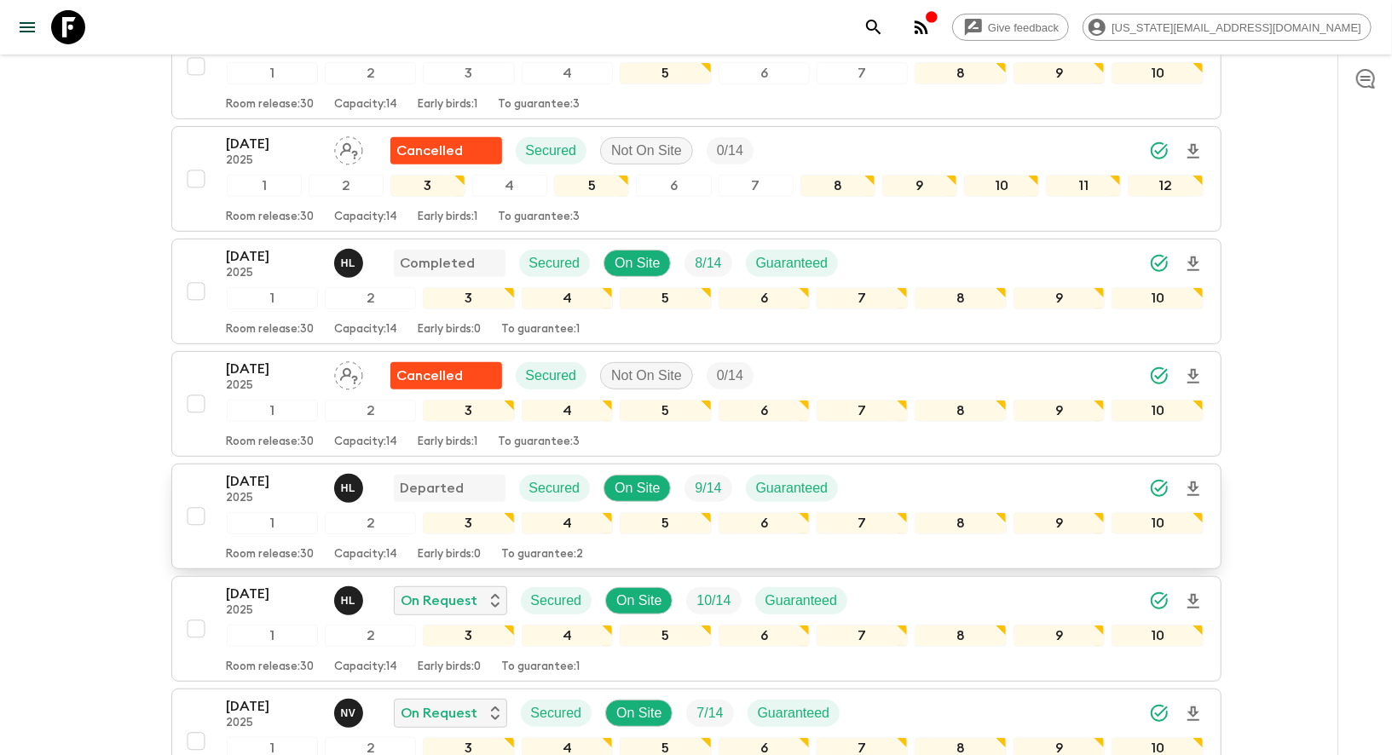
click at [244, 472] on p "[DATE]" at bounding box center [274, 481] width 94 height 20
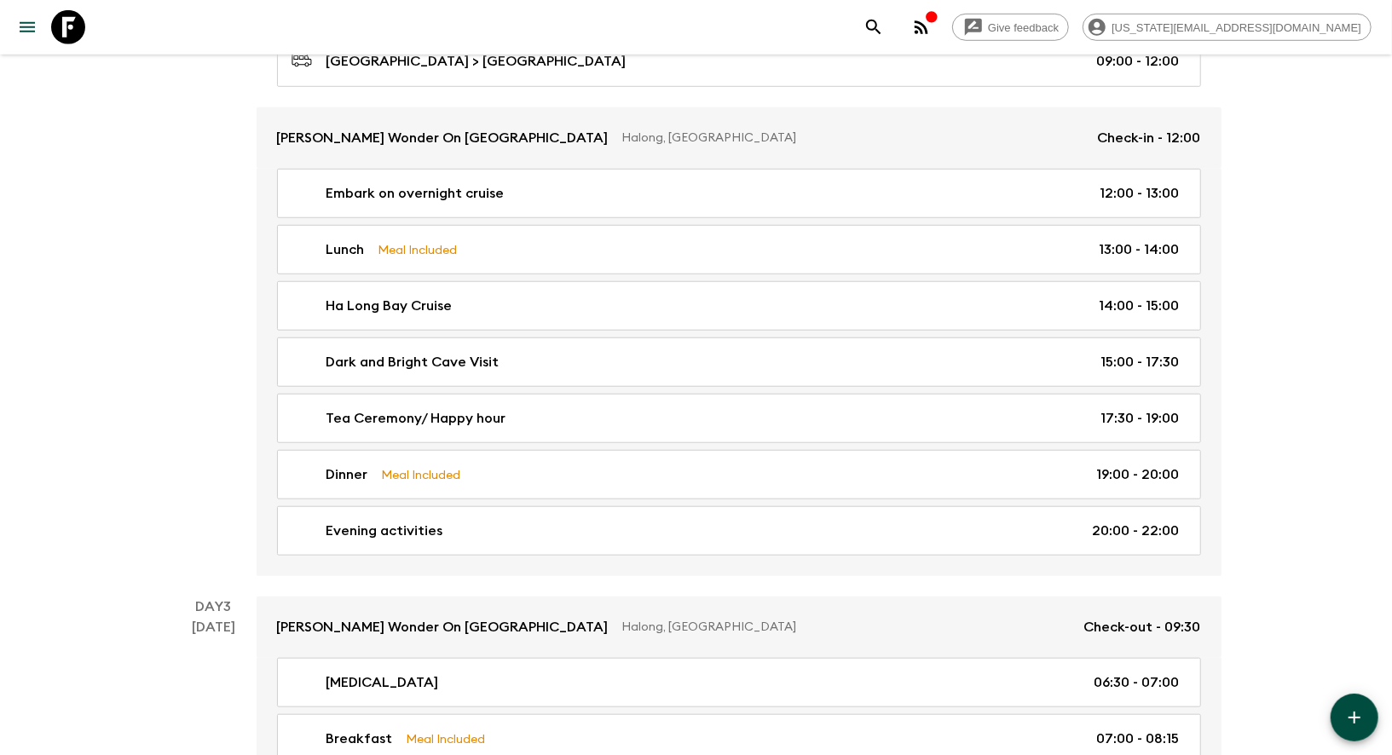
scroll to position [778, 0]
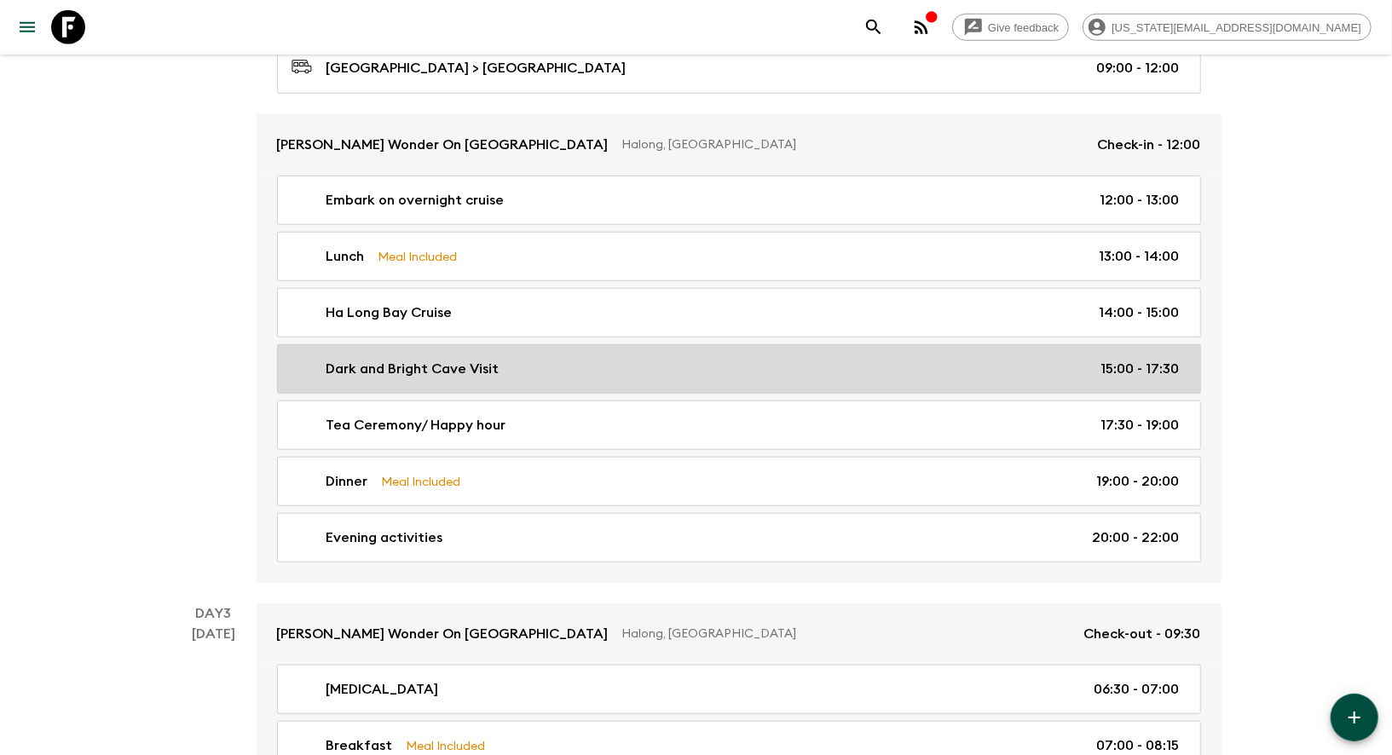
click at [405, 365] on p "Dark and Bright Cave Visit" at bounding box center [413, 369] width 173 height 20
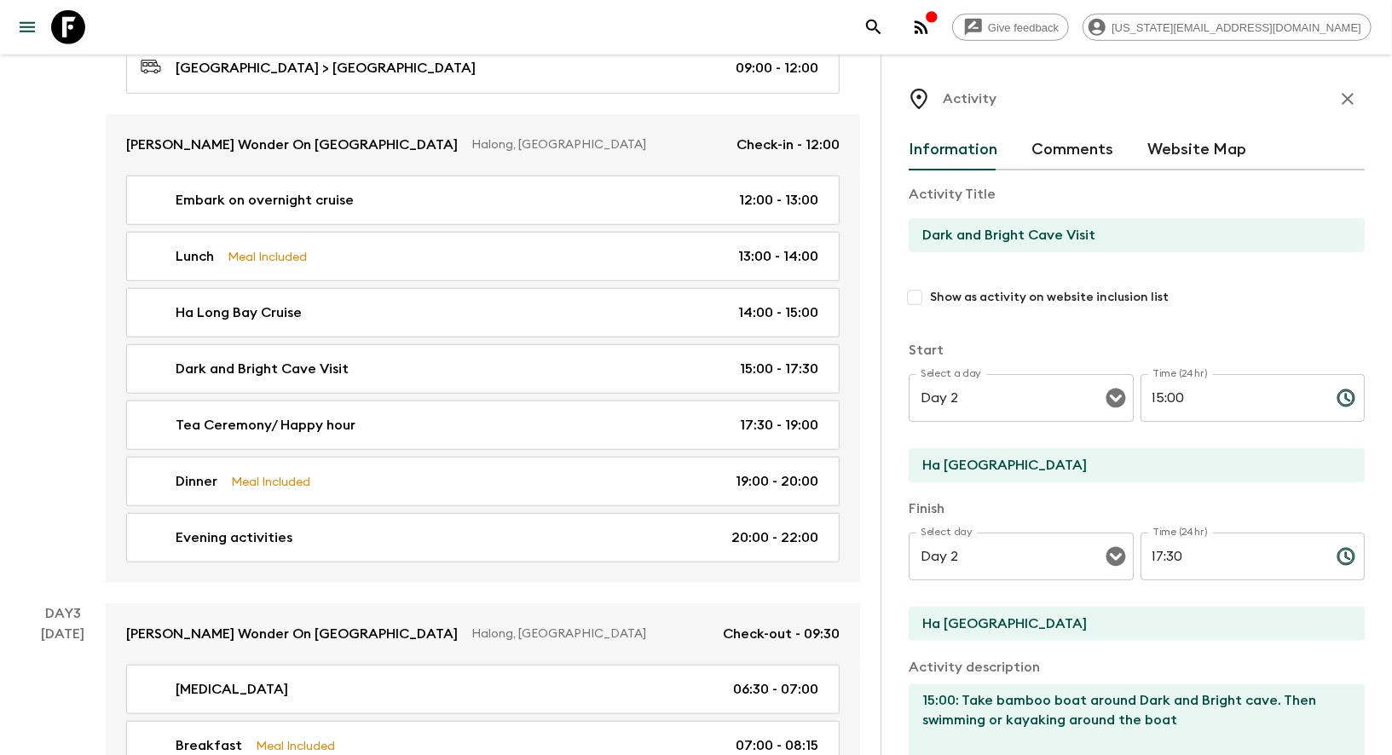
click at [967, 234] on input "Dark and Bright Cave Visit" at bounding box center [1130, 235] width 442 height 34
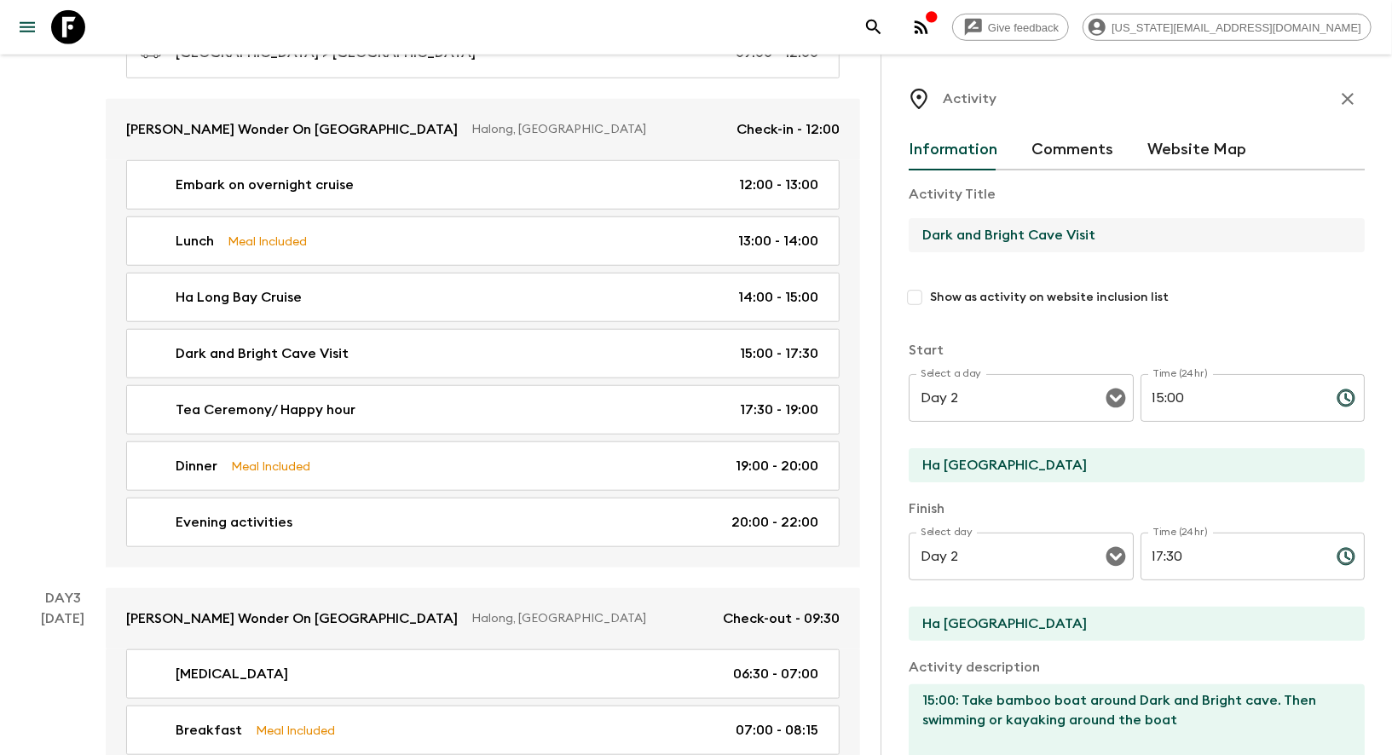
scroll to position [795, 0]
